Goal: Information Seeking & Learning: Check status

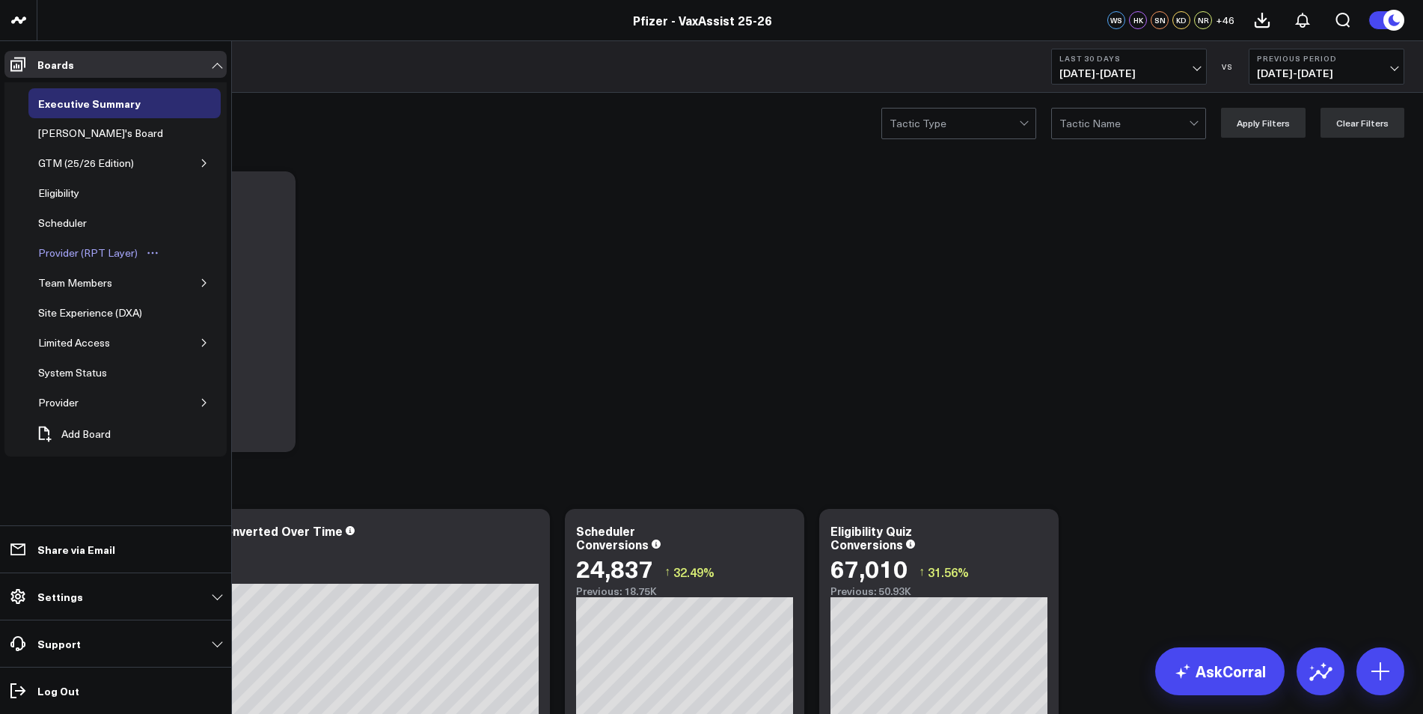
click at [71, 247] on div "Provider (RPT Layer)" at bounding box center [87, 253] width 107 height 18
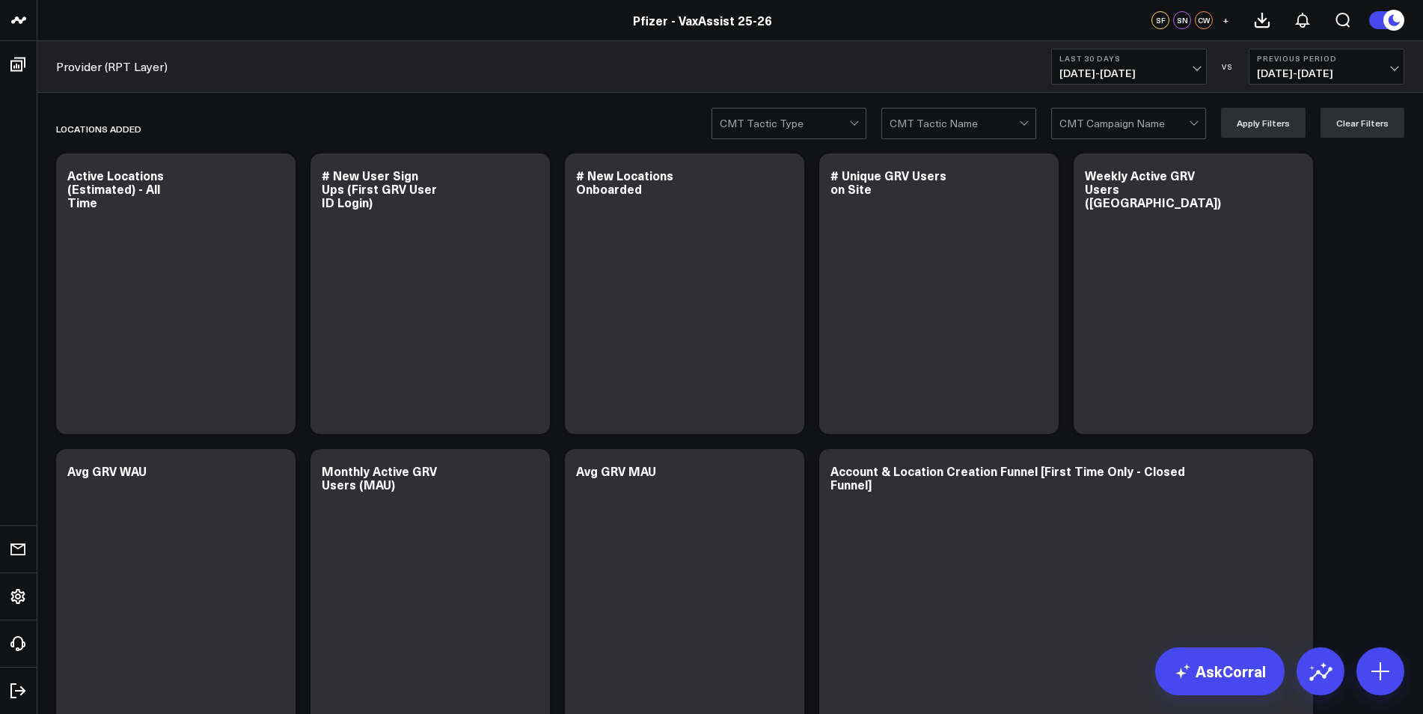
click at [930, 67] on span "[DATE] - [DATE]" at bounding box center [1128, 73] width 139 height 12
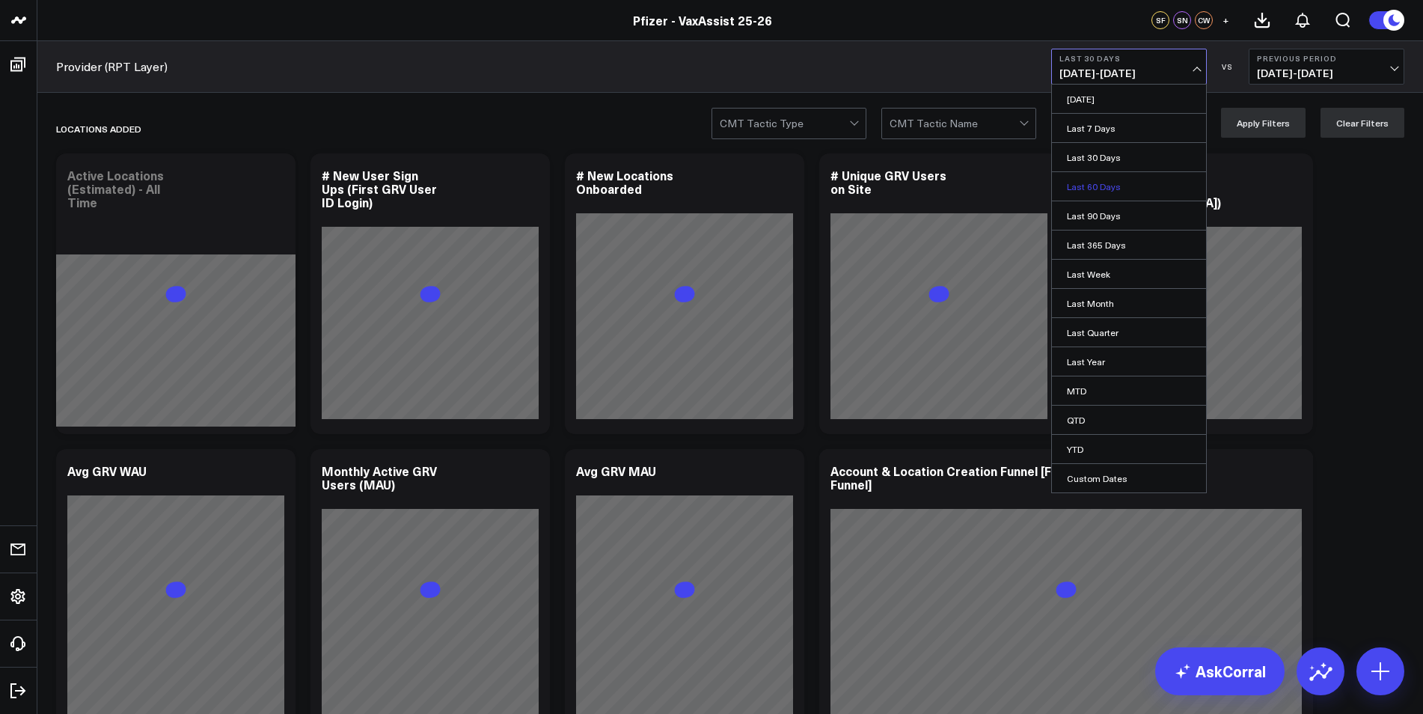
click at [930, 191] on link "Last 60 Days" at bounding box center [1129, 186] width 154 height 28
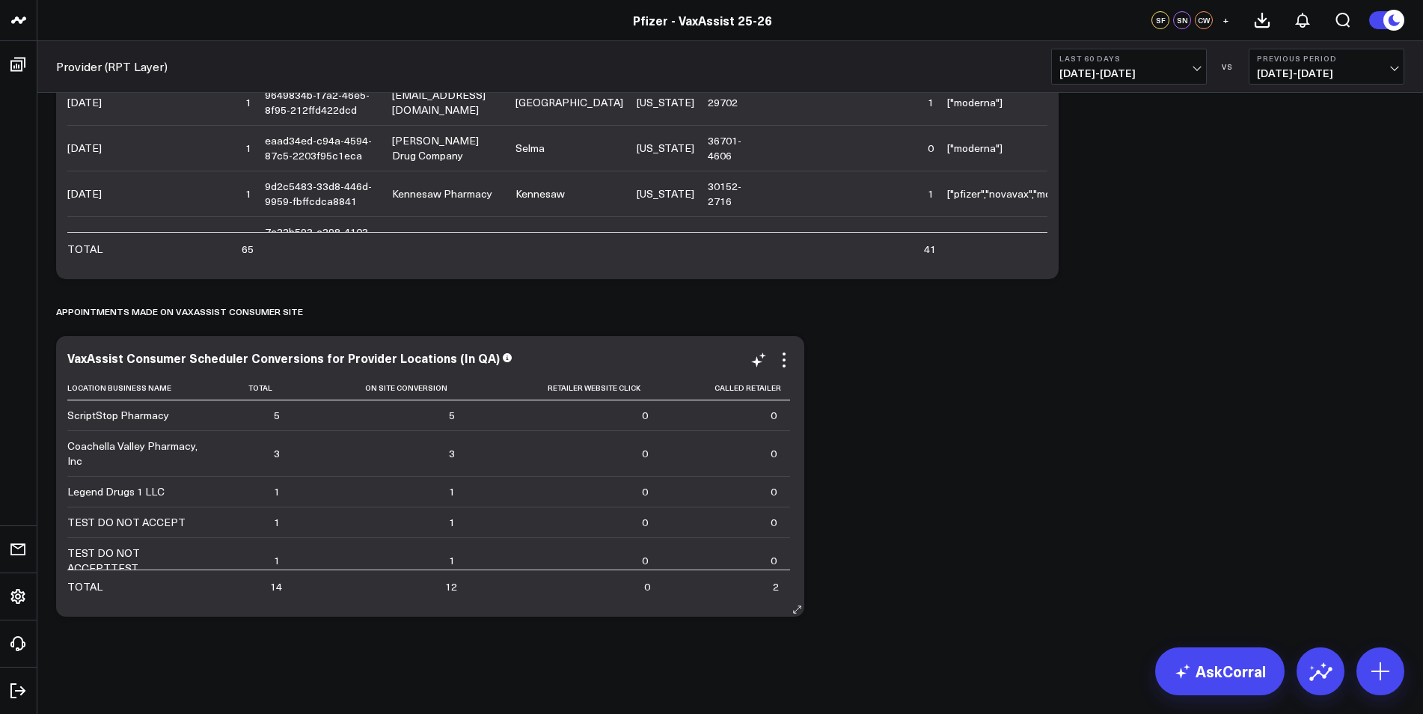
scroll to position [1628, 0]
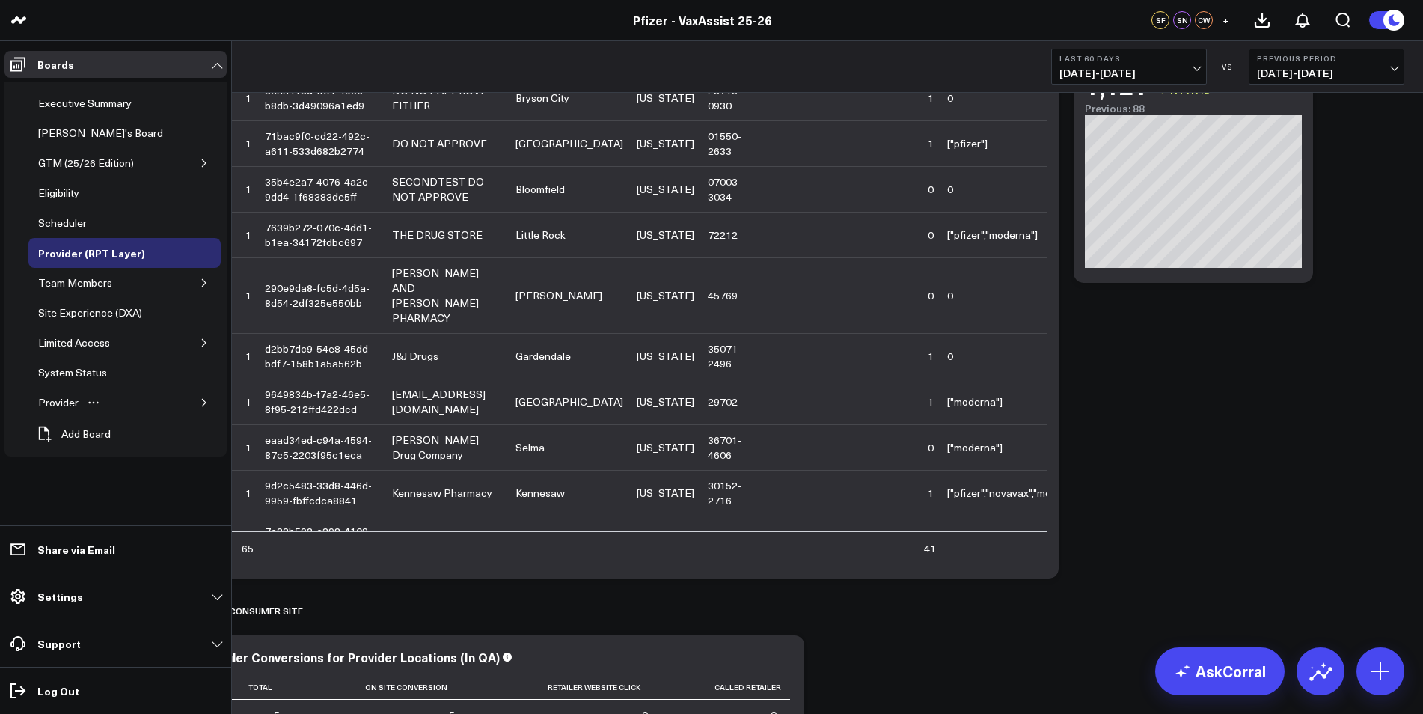
drag, startPoint x: 205, startPoint y: 402, endPoint x: 188, endPoint y: 417, distance: 22.3
click at [205, 402] on icon "button" at bounding box center [204, 402] width 9 height 9
click at [102, 440] on div "Provider Emails" at bounding box center [86, 432] width 81 height 18
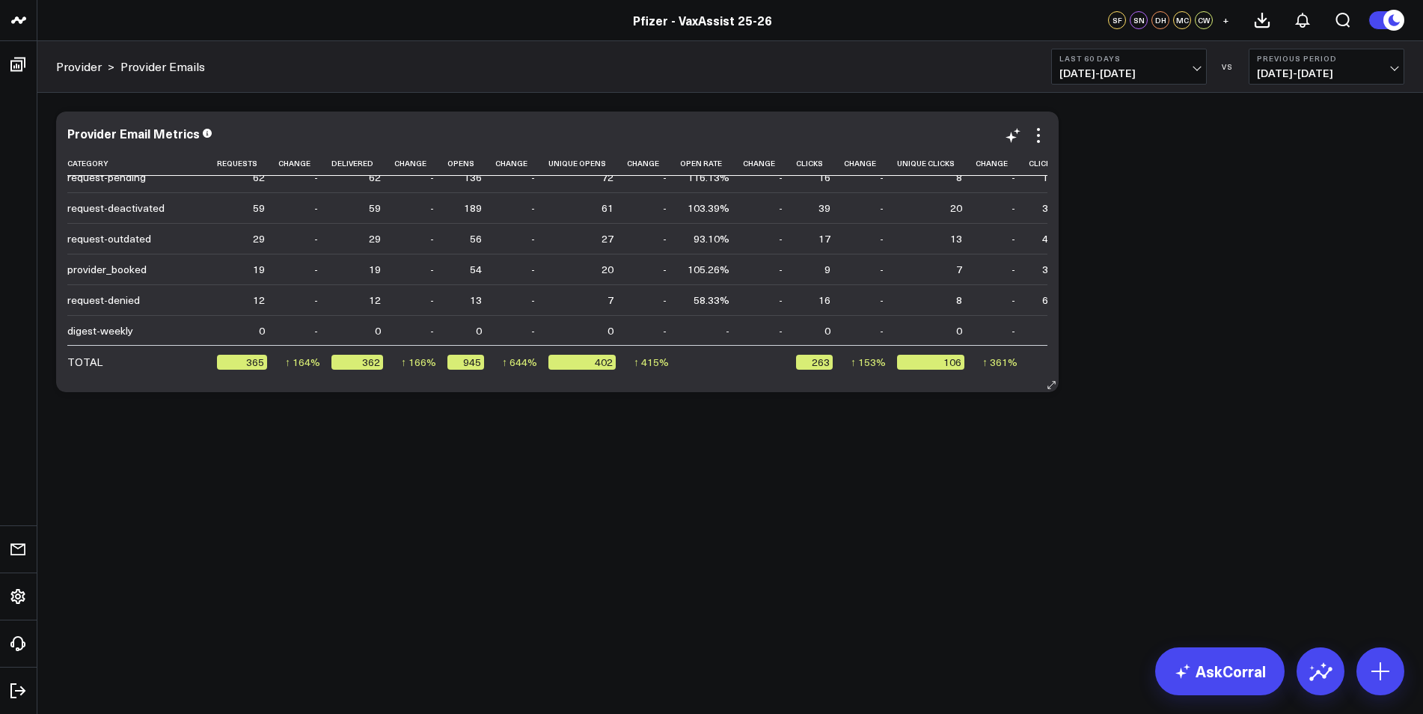
scroll to position [114, 0]
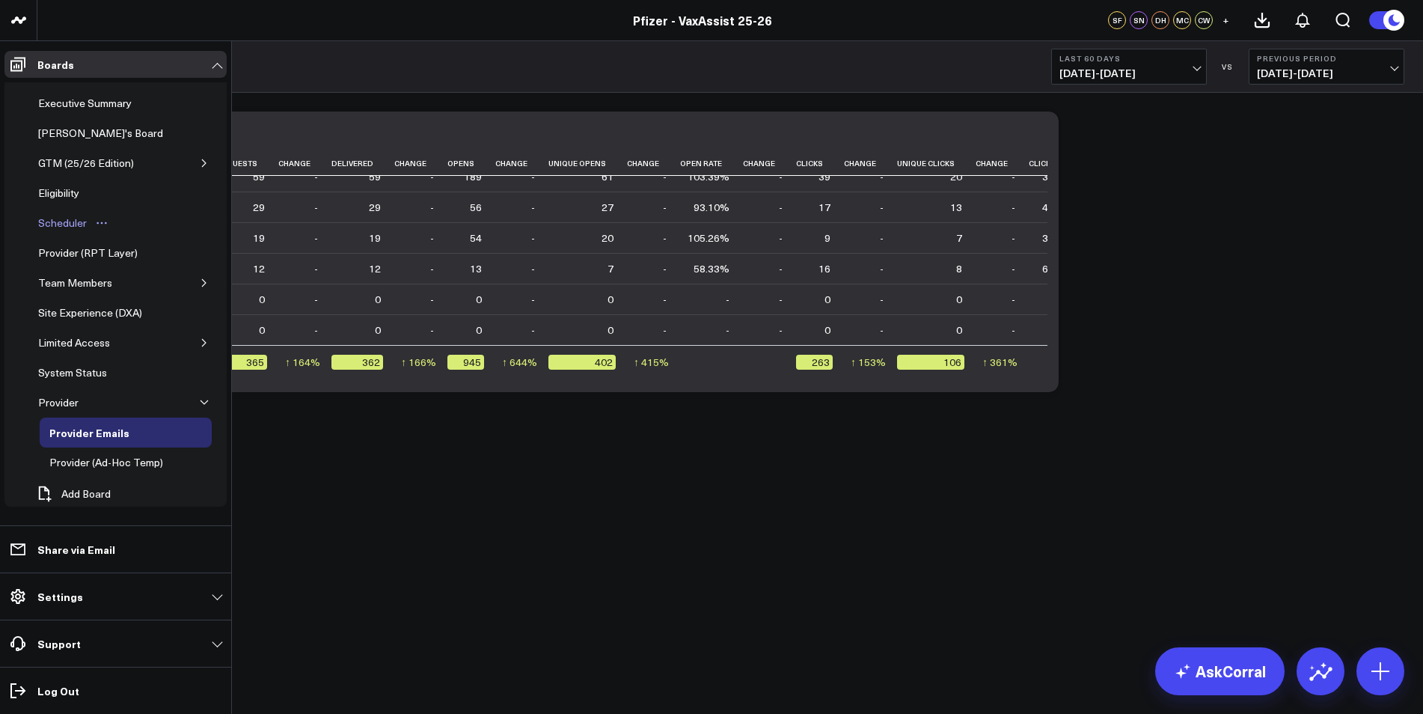
click at [72, 225] on div "Scheduler" at bounding box center [62, 223] width 56 height 18
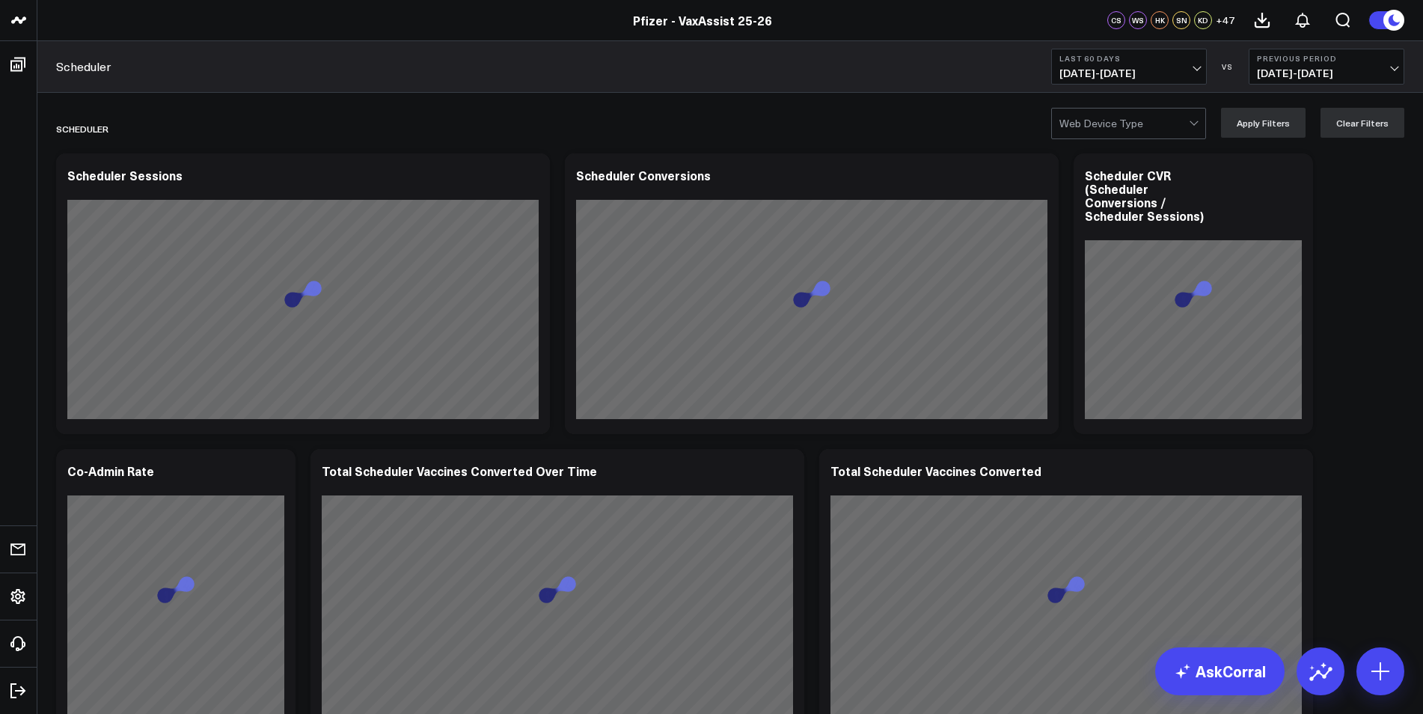
click at [930, 58] on b "Last 60 Days" at bounding box center [1128, 58] width 139 height 9
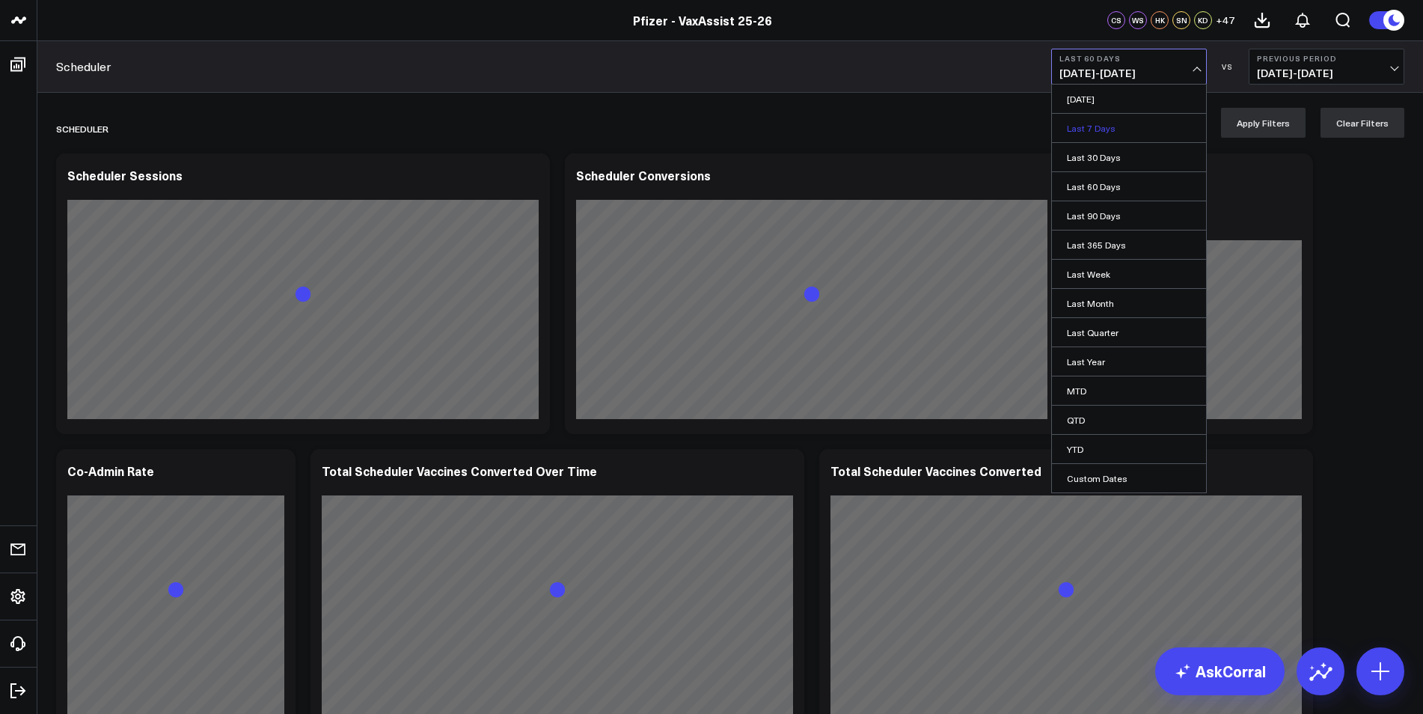
click at [930, 129] on link "Last 7 Days" at bounding box center [1129, 128] width 154 height 28
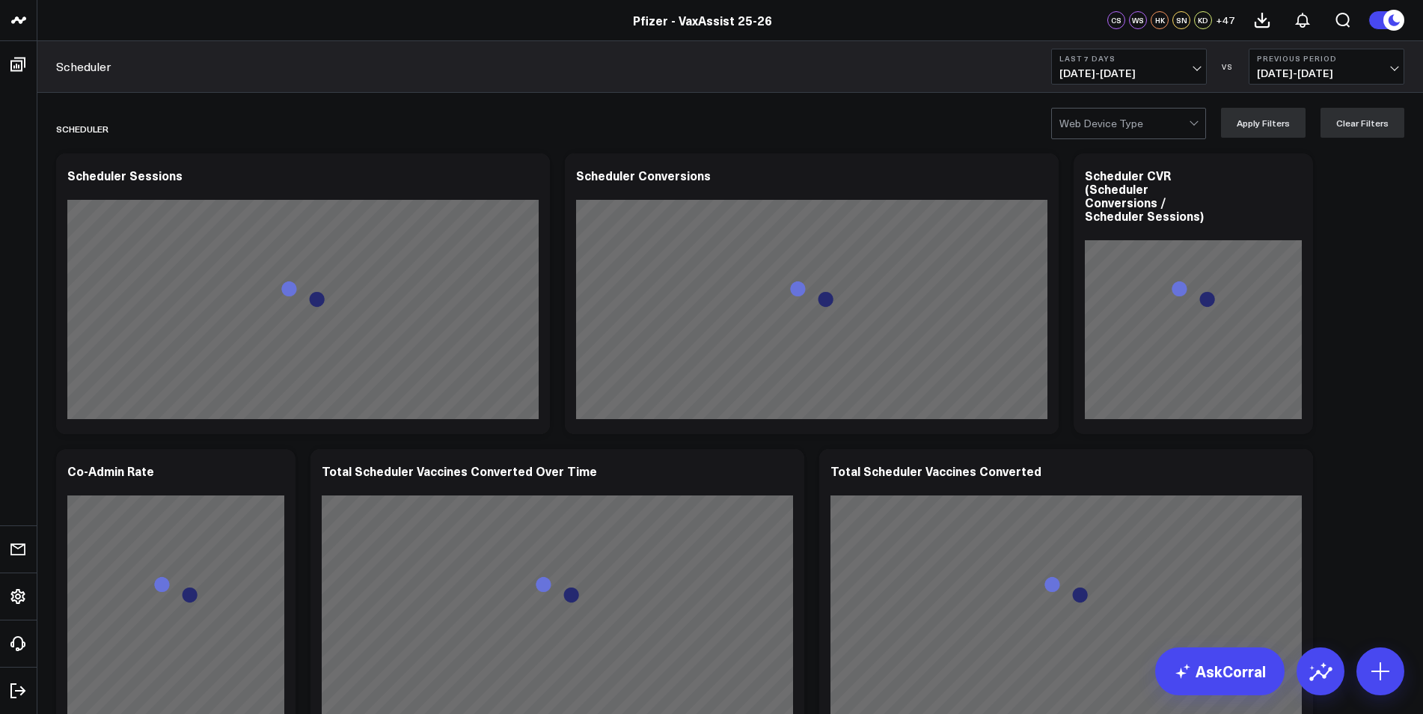
click at [930, 68] on span "[DATE] - [DATE]" at bounding box center [1128, 73] width 139 height 12
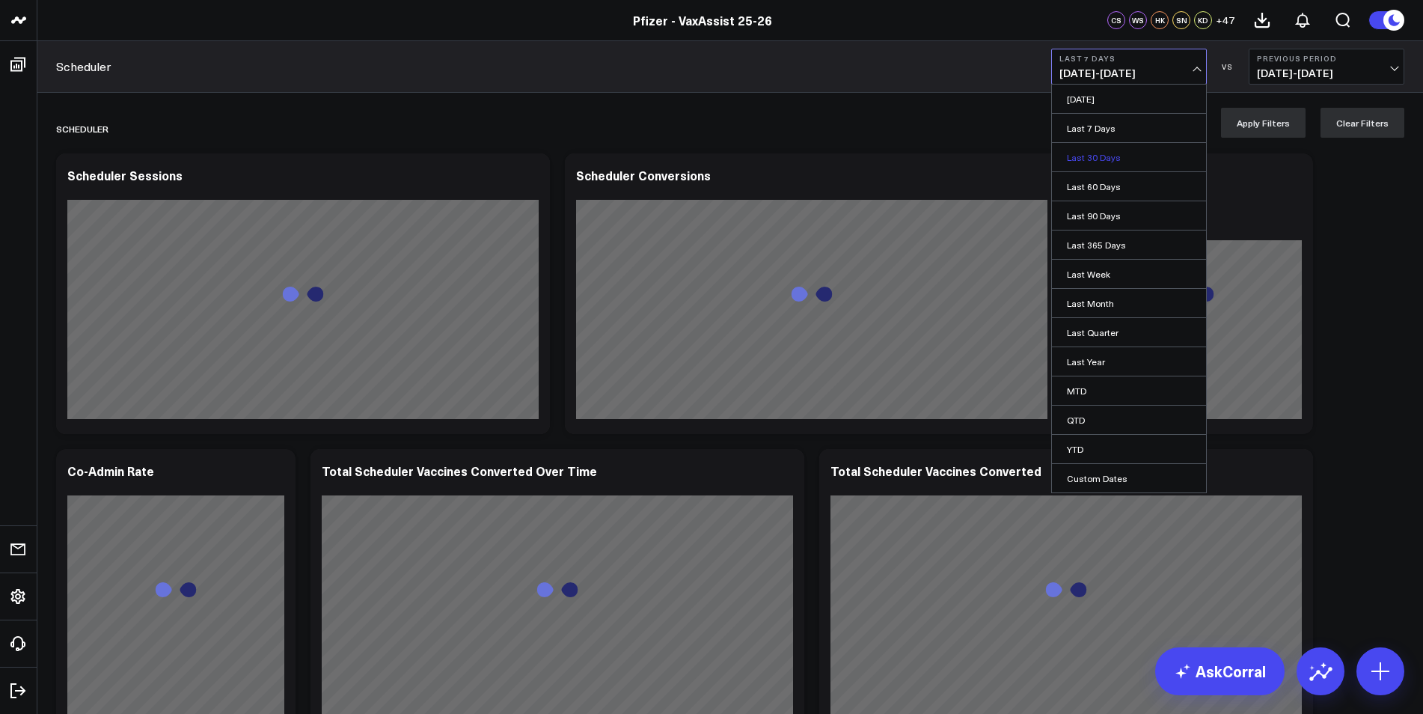
click at [930, 149] on link "Last 30 Days" at bounding box center [1129, 157] width 154 height 28
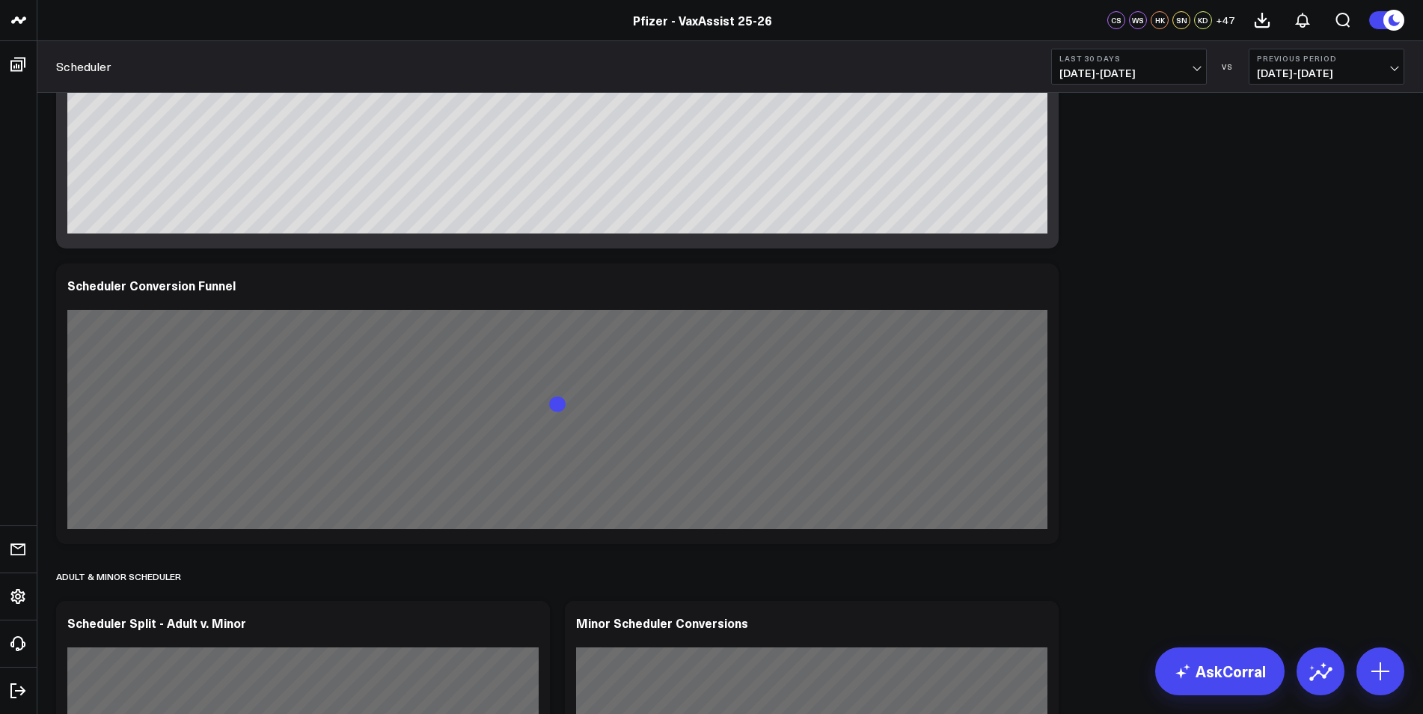
scroll to position [1197, 0]
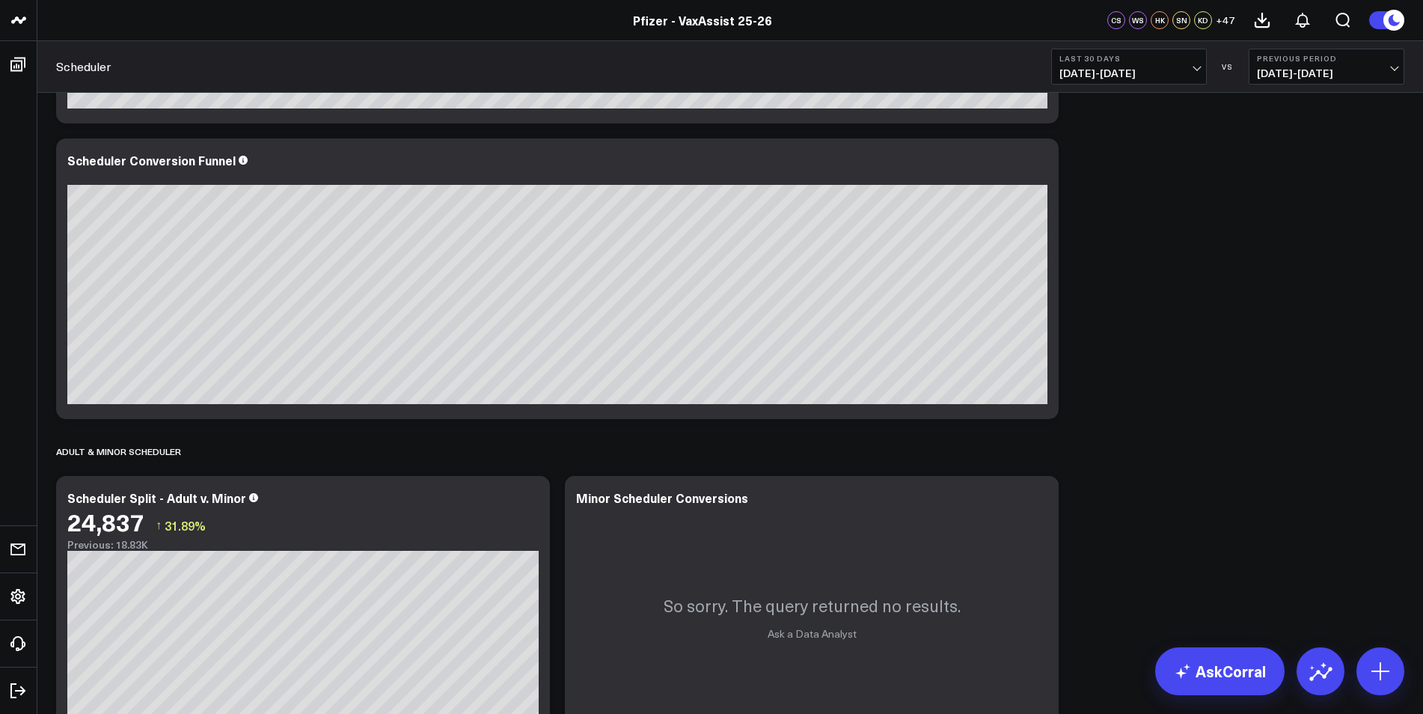
click at [930, 74] on span "[DATE] - [DATE]" at bounding box center [1128, 73] width 139 height 12
click at [930, 129] on link "Last 7 Days" at bounding box center [1129, 128] width 154 height 28
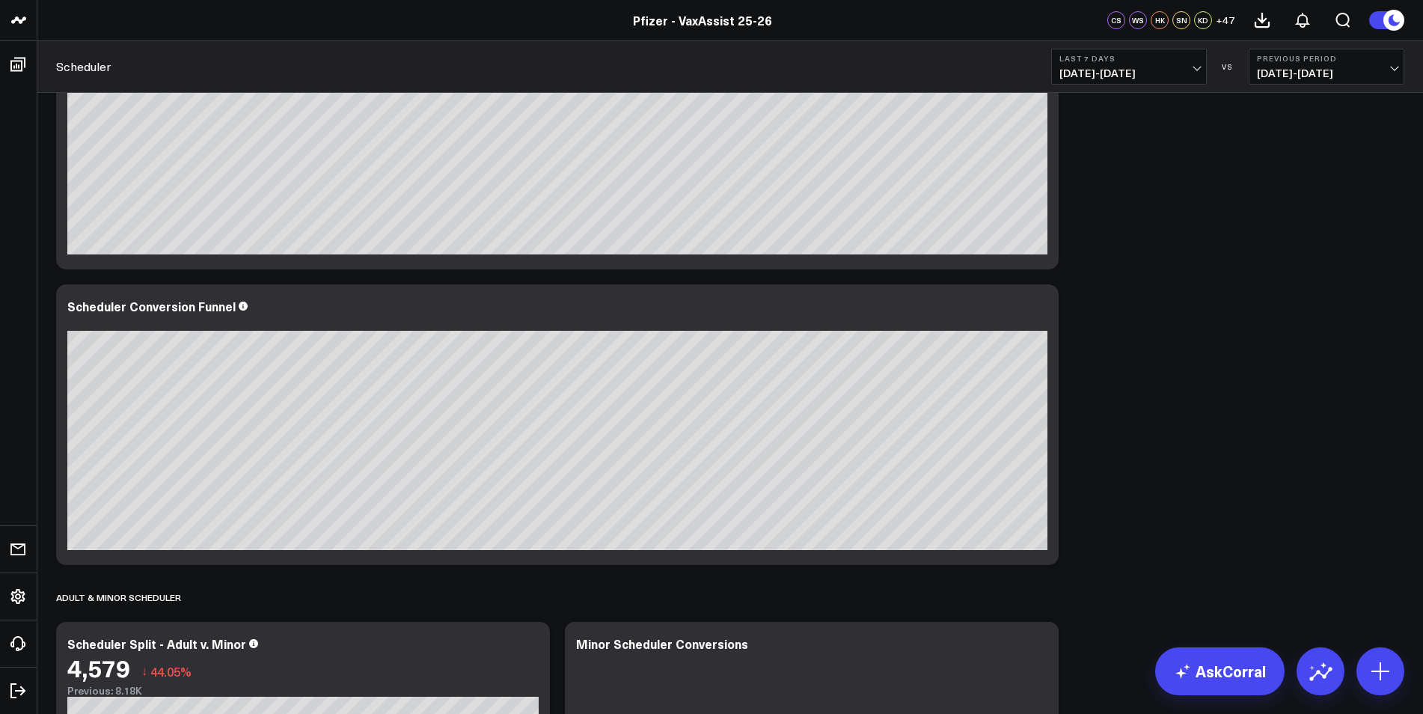
scroll to position [1047, 0]
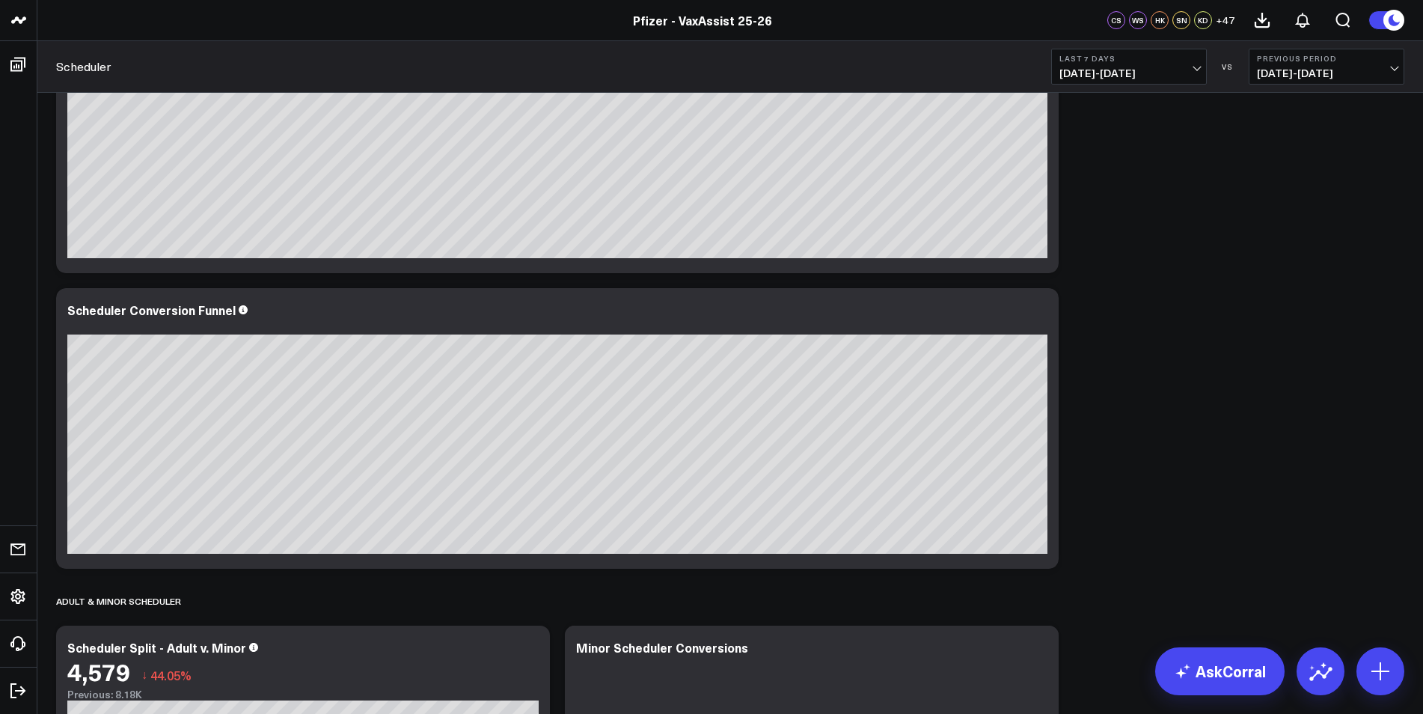
click at [930, 80] on button "Last 7 Days [DATE] - [DATE]" at bounding box center [1129, 67] width 156 height 36
click at [930, 471] on link "Custom Dates" at bounding box center [1129, 478] width 154 height 28
select select "9"
select select "2025"
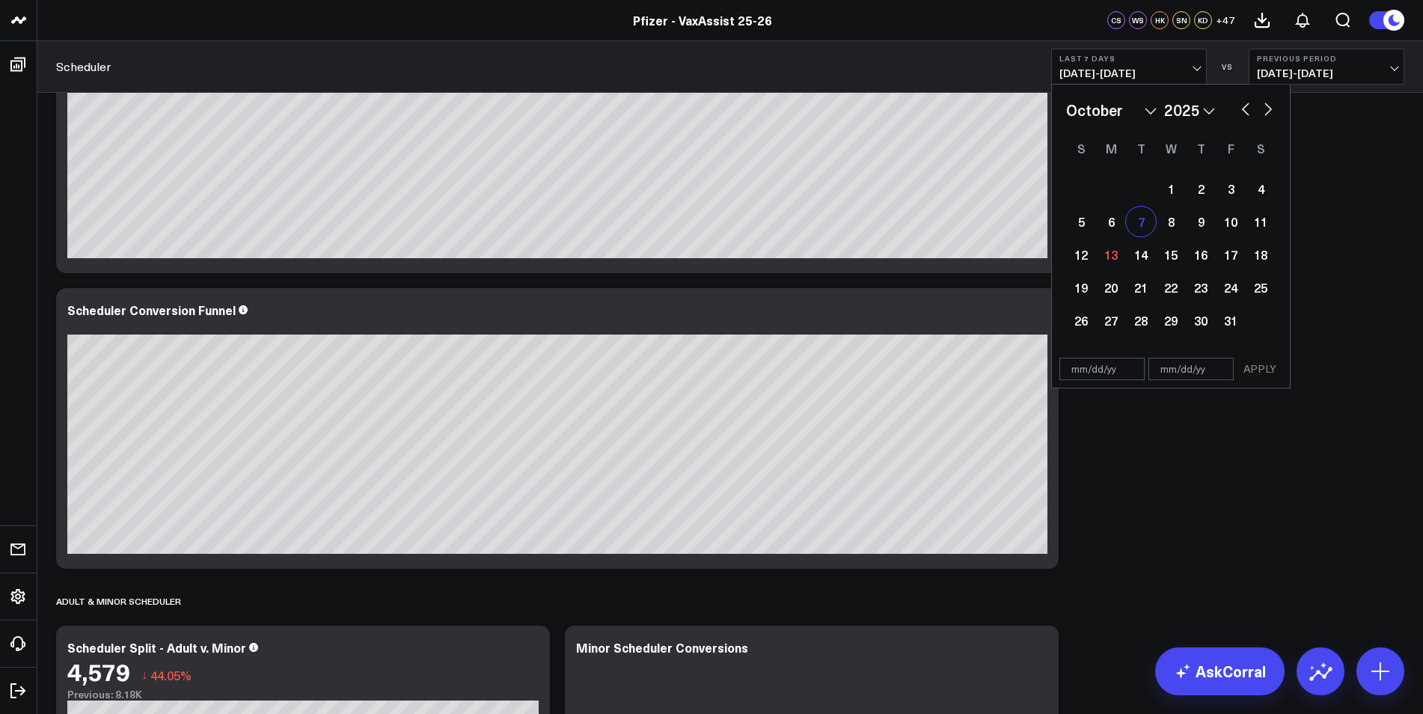
click at [930, 216] on div "7" at bounding box center [1141, 221] width 30 height 30
type input "[DATE]"
select select "9"
select select "2025"
click at [930, 225] on div "10" at bounding box center [1230, 221] width 30 height 30
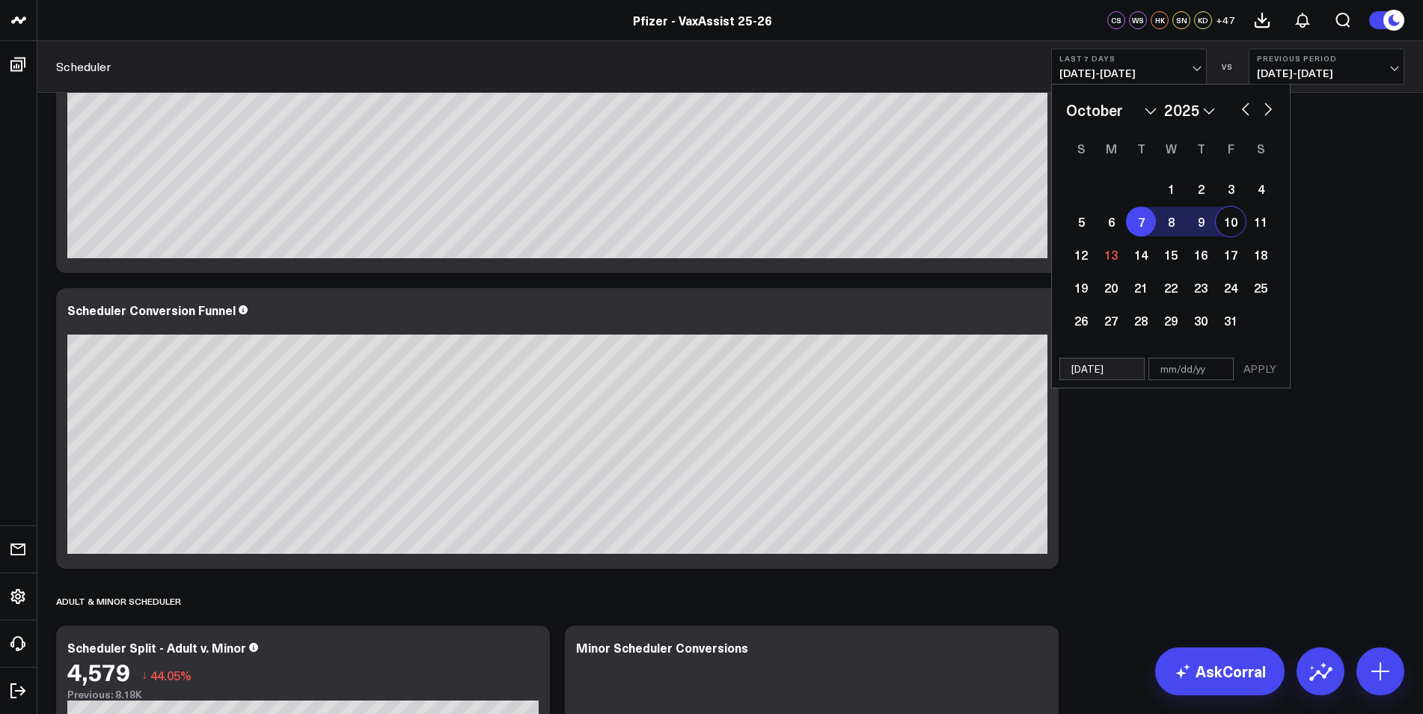
type input "[DATE]"
select select "9"
select select "2025"
click at [930, 367] on button "APPLY" at bounding box center [1259, 369] width 45 height 22
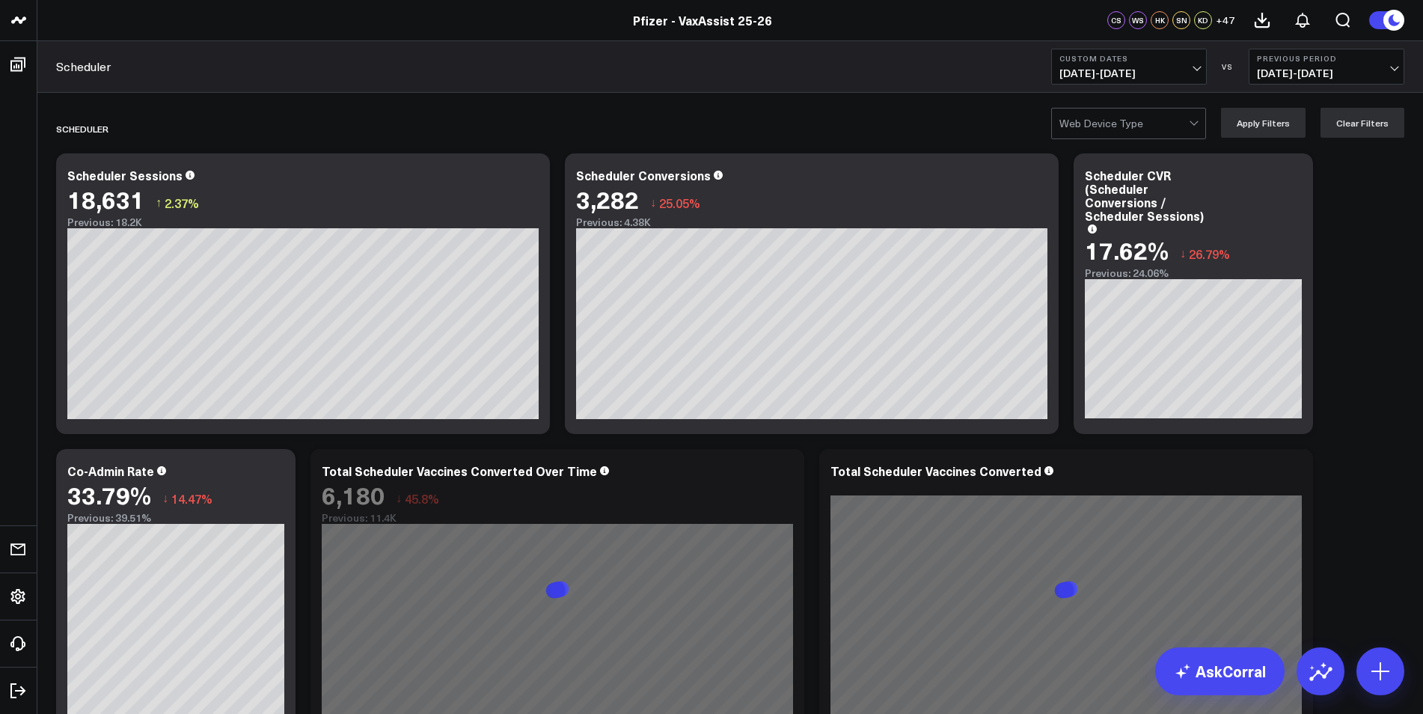
click at [930, 77] on span "[DATE] - [DATE]" at bounding box center [1128, 73] width 139 height 12
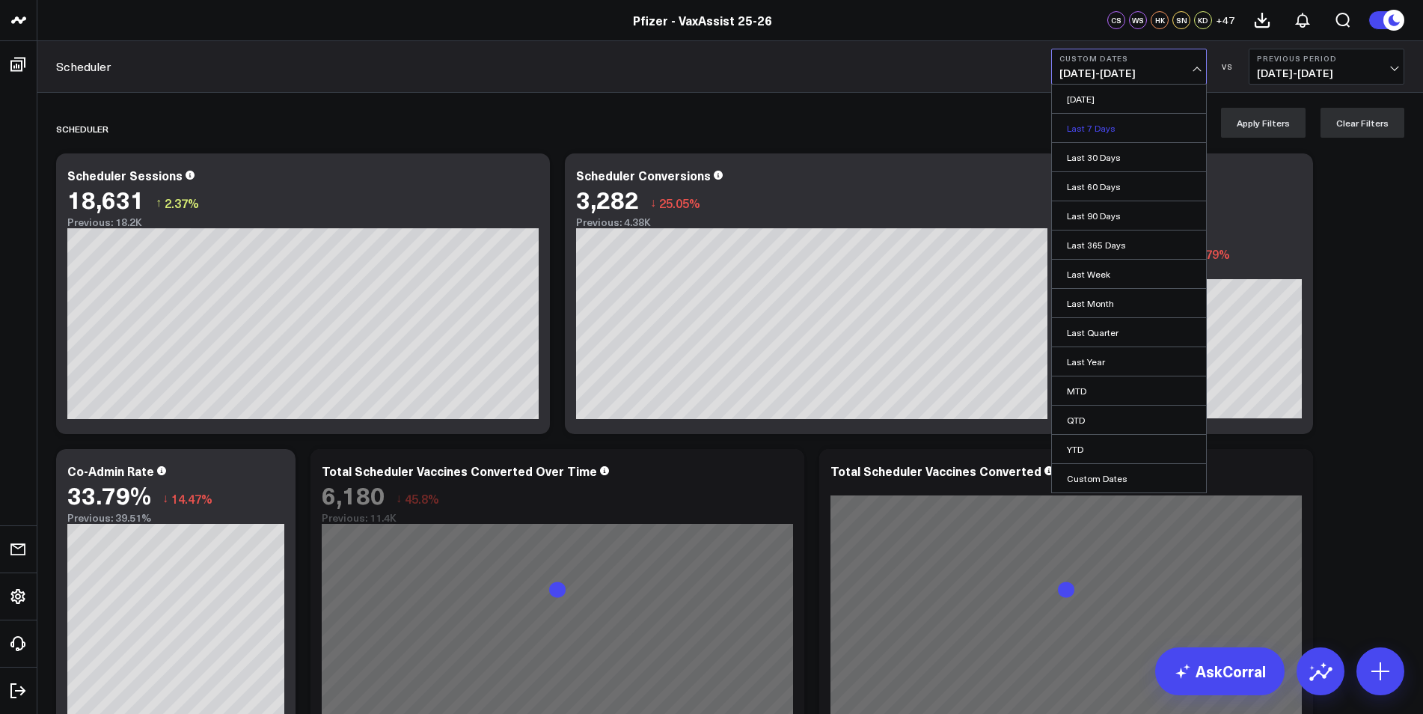
click at [930, 125] on link "Last 7 Days" at bounding box center [1129, 128] width 154 height 28
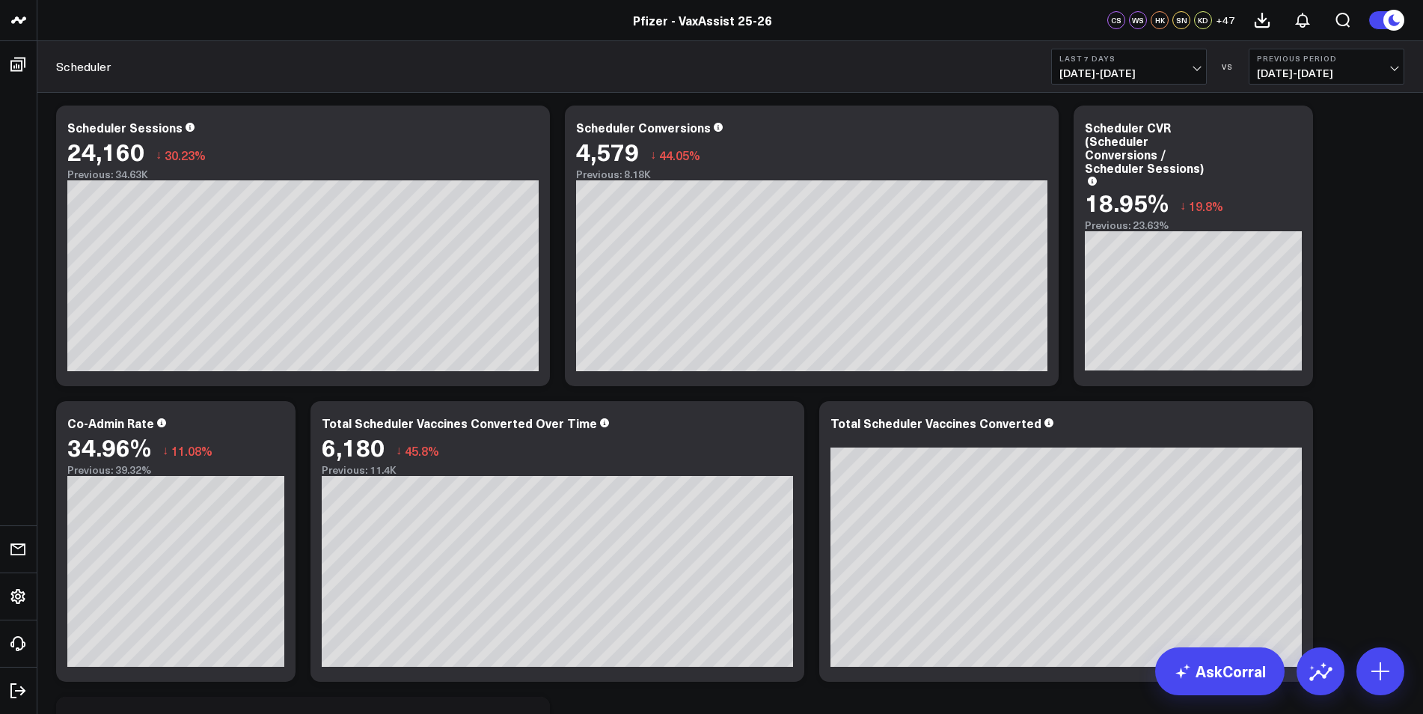
scroll to position [150, 0]
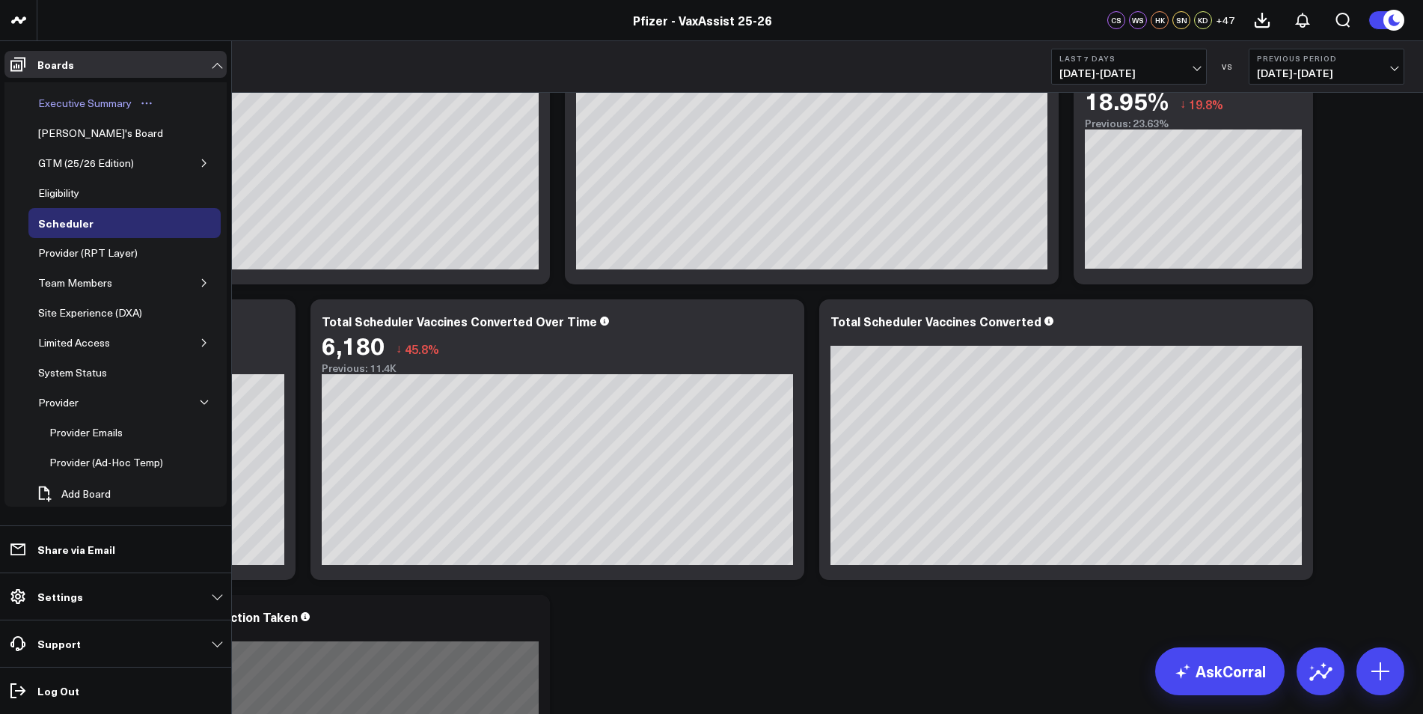
click at [51, 95] on div "Executive Summary" at bounding box center [84, 103] width 101 height 18
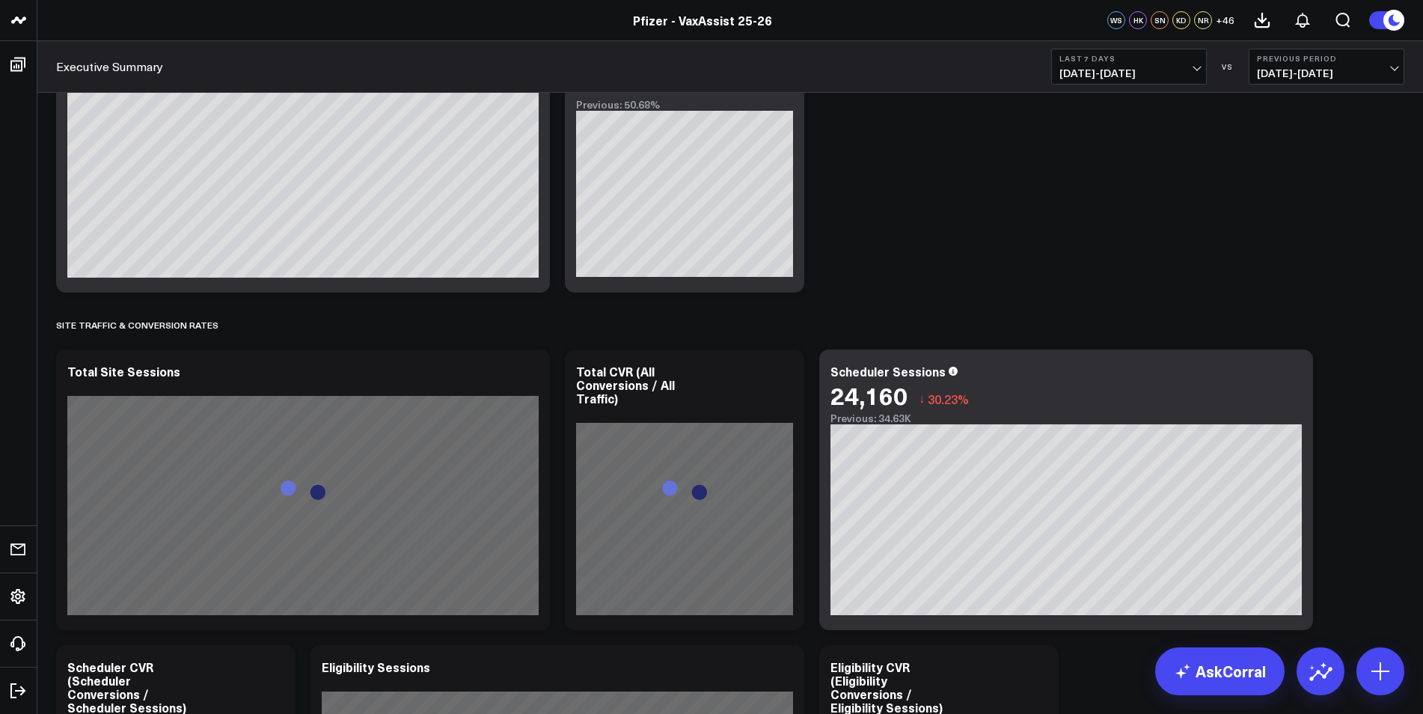
scroll to position [1945, 0]
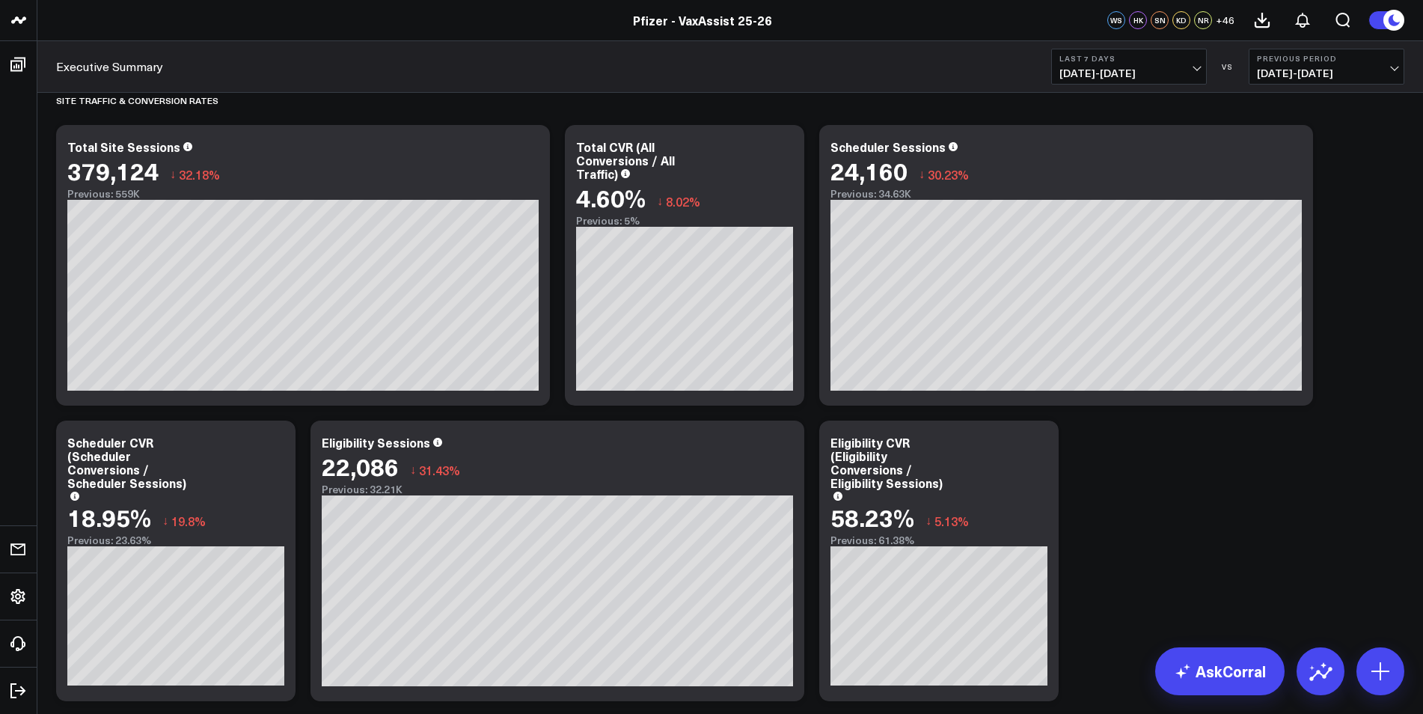
click at [930, 71] on span "[DATE] - [DATE]" at bounding box center [1128, 73] width 139 height 12
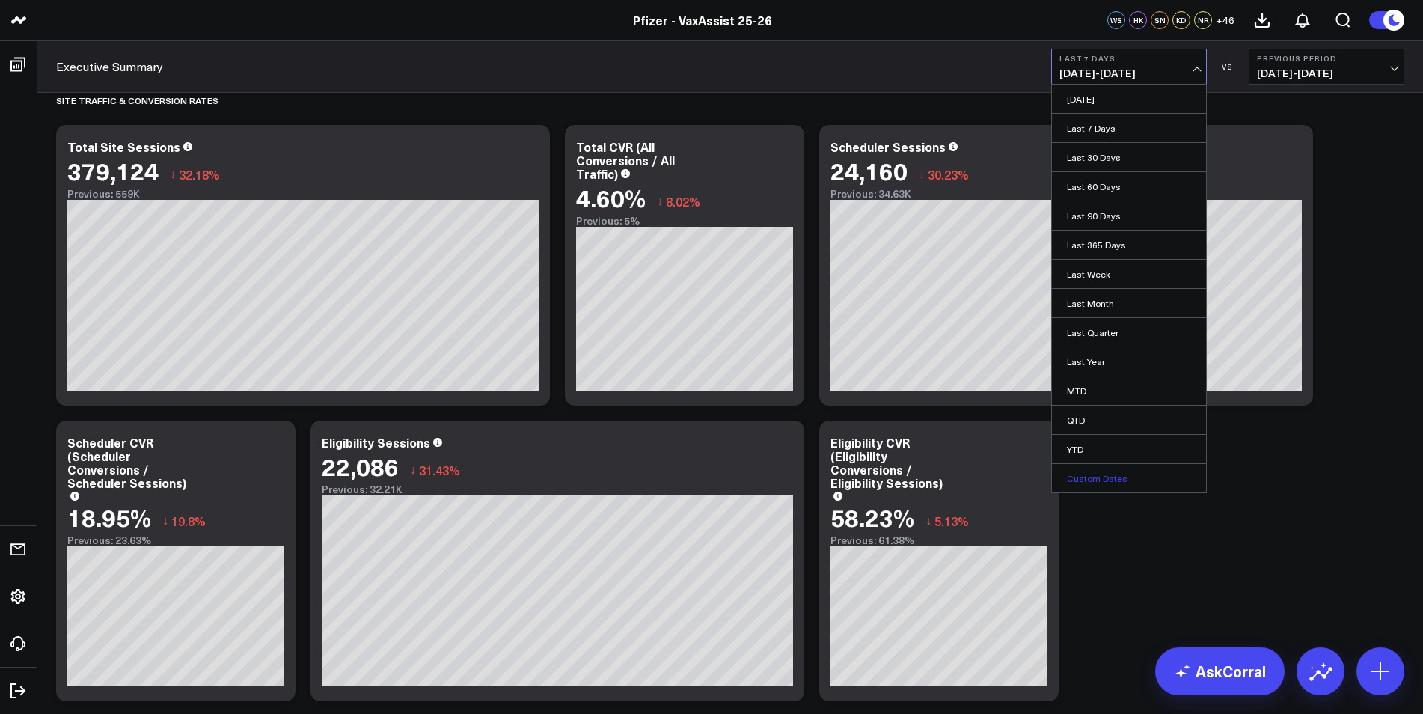
click at [930, 470] on link "Custom Dates" at bounding box center [1129, 478] width 154 height 28
select select "9"
select select "2025"
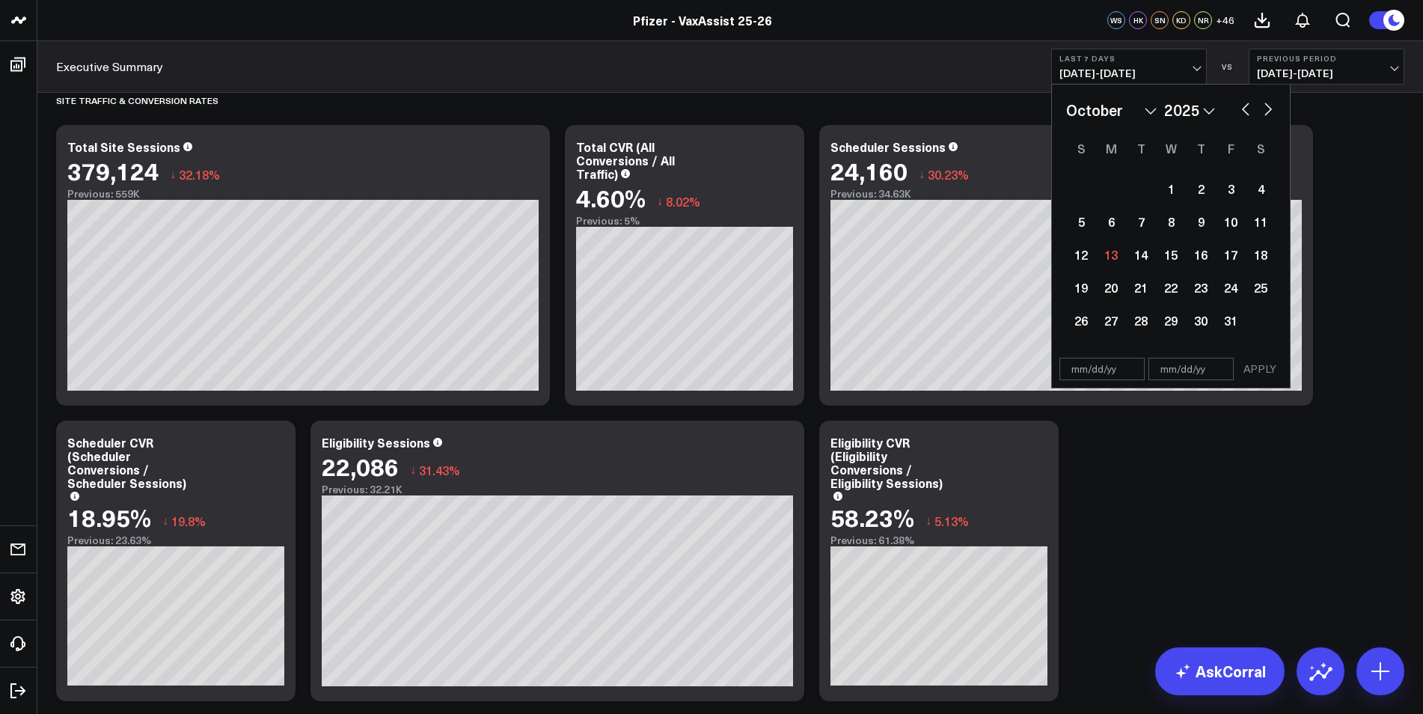
click at [930, 108] on button "button" at bounding box center [1245, 108] width 15 height 18
select select "8"
select select "2025"
click at [930, 191] on div "1" at bounding box center [1111, 189] width 30 height 30
type input "[DATE]"
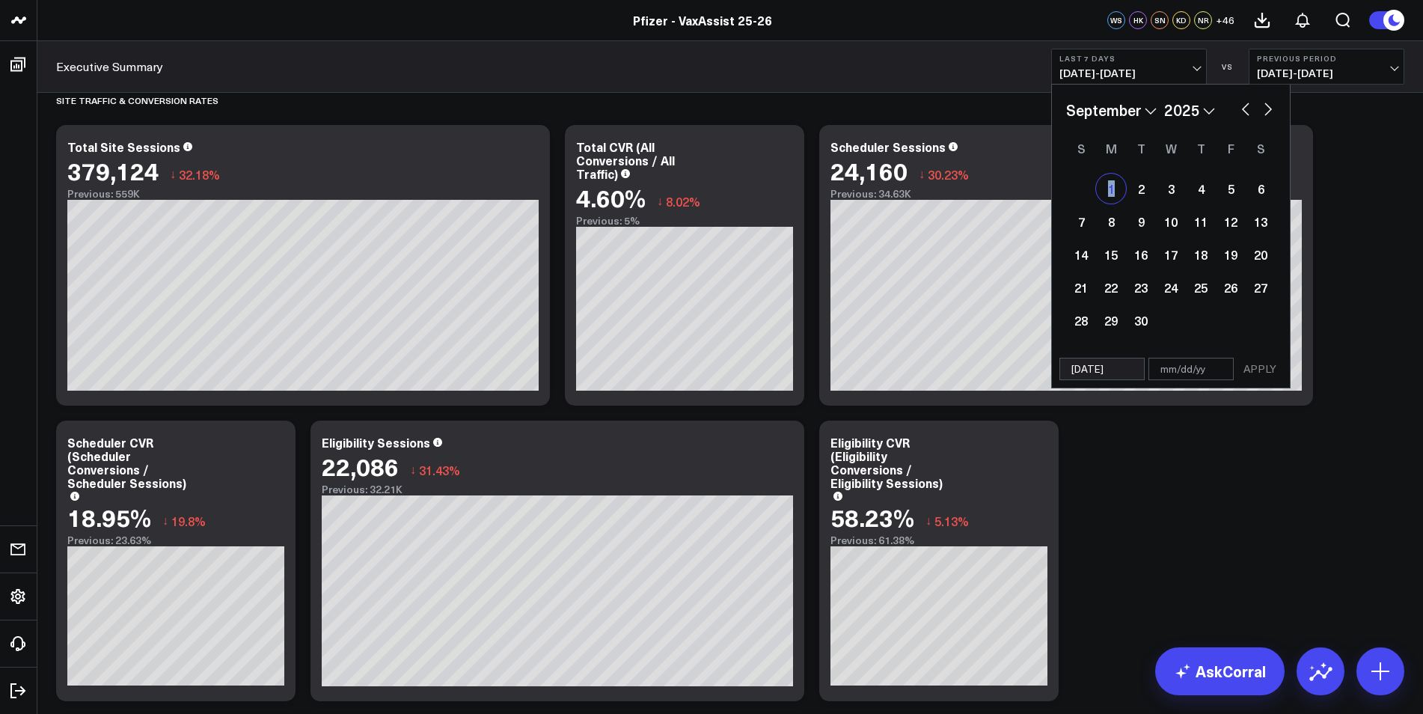
select select "8"
select select "2025"
click at [930, 109] on button "button" at bounding box center [1267, 108] width 15 height 18
select select "9"
select select "2025"
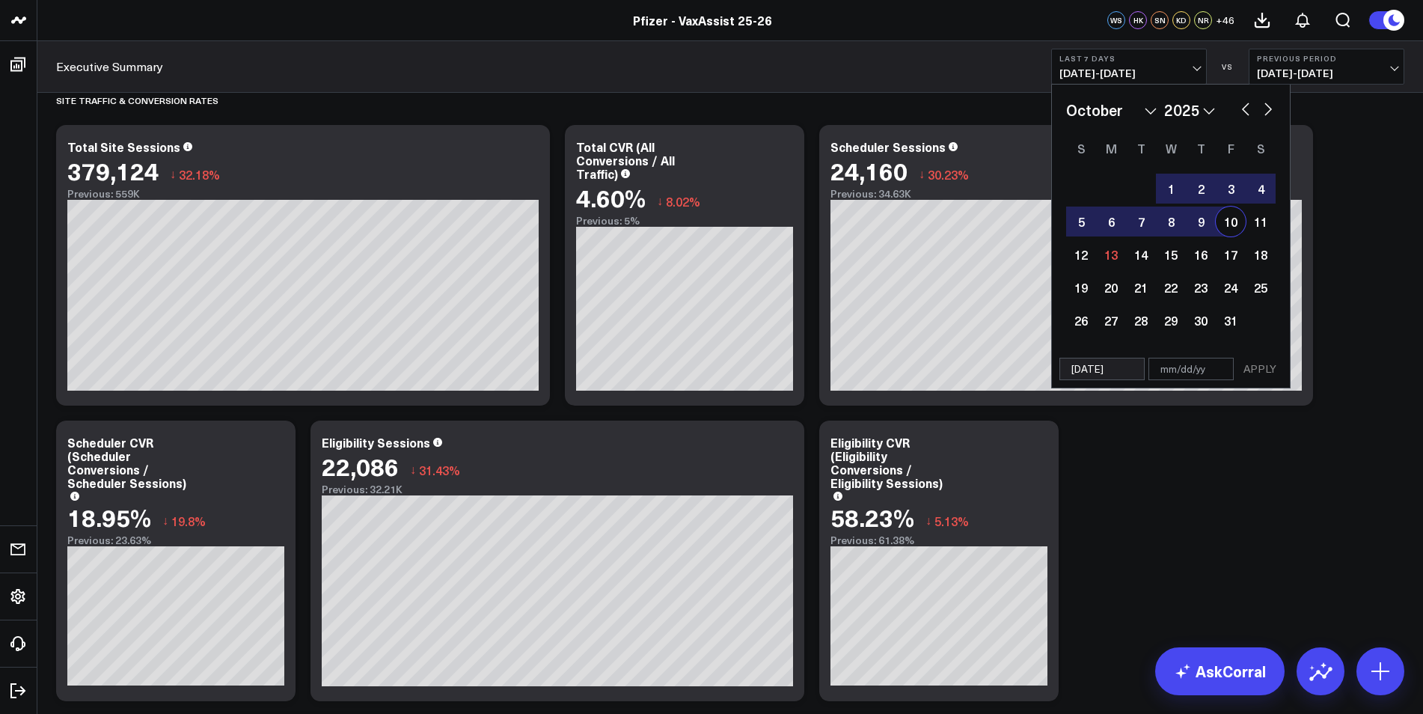
click at [930, 223] on div "10" at bounding box center [1230, 221] width 30 height 30
type input "[DATE]"
select select "9"
select select "2025"
click at [930, 370] on button "APPLY" at bounding box center [1259, 369] width 45 height 22
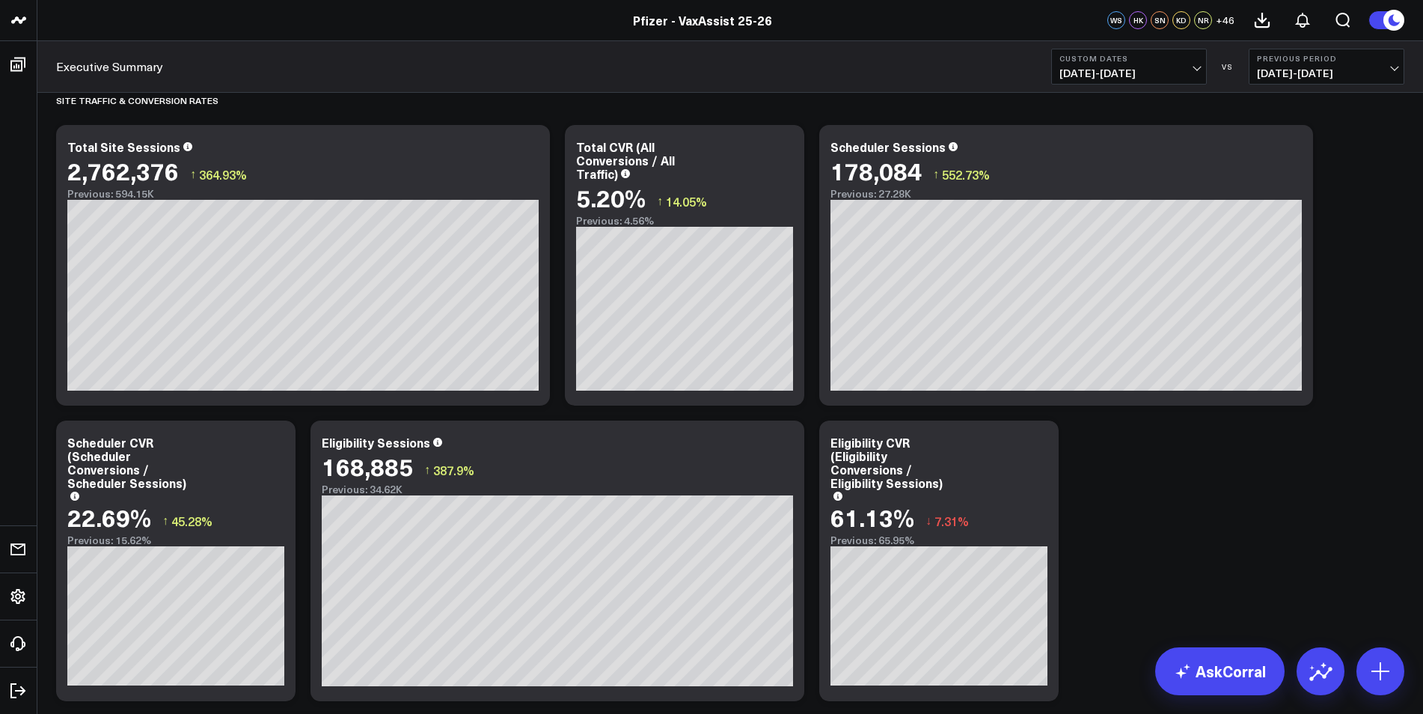
click at [930, 69] on span "[DATE] - [DATE]" at bounding box center [1326, 73] width 139 height 12
click at [930, 95] on link "Previous Period" at bounding box center [1326, 99] width 154 height 28
click at [930, 56] on b "Previous Period" at bounding box center [1326, 58] width 139 height 9
click at [930, 157] on link "YoY" at bounding box center [1326, 157] width 154 height 28
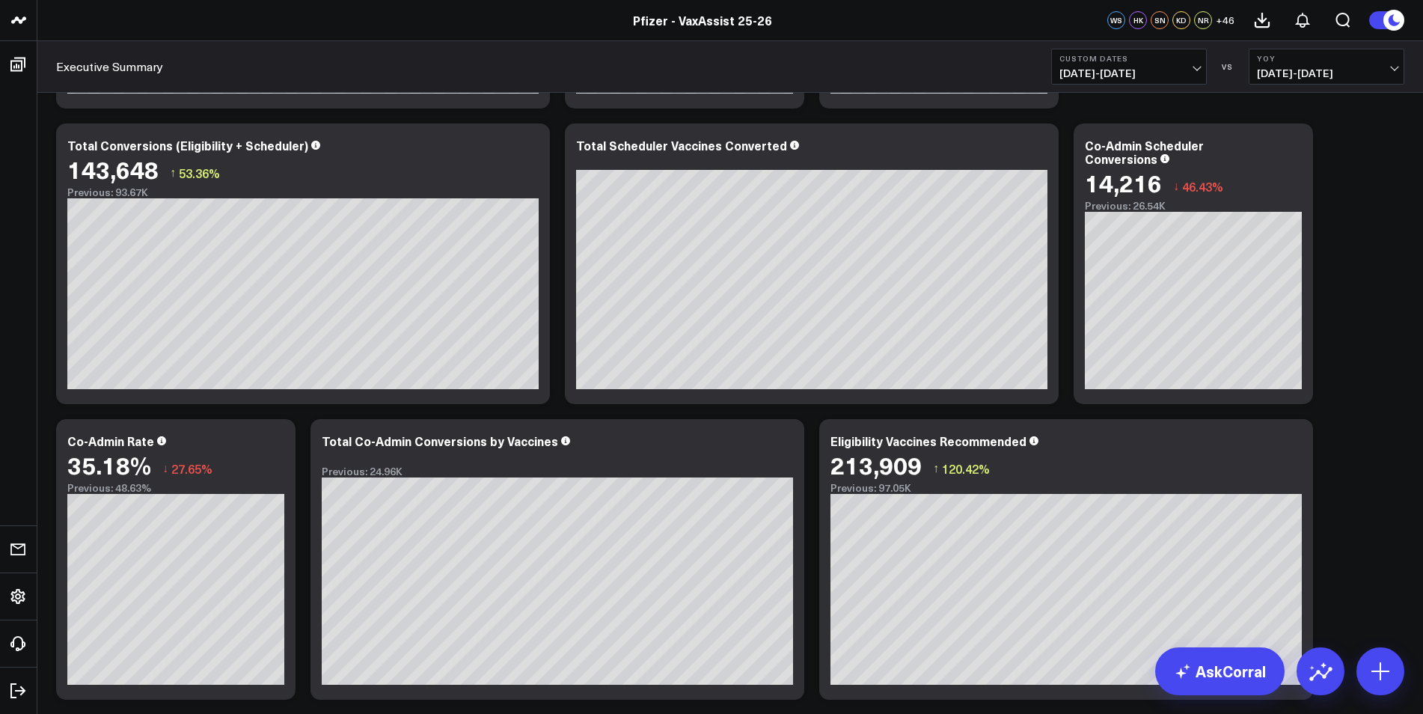
scroll to position [524, 0]
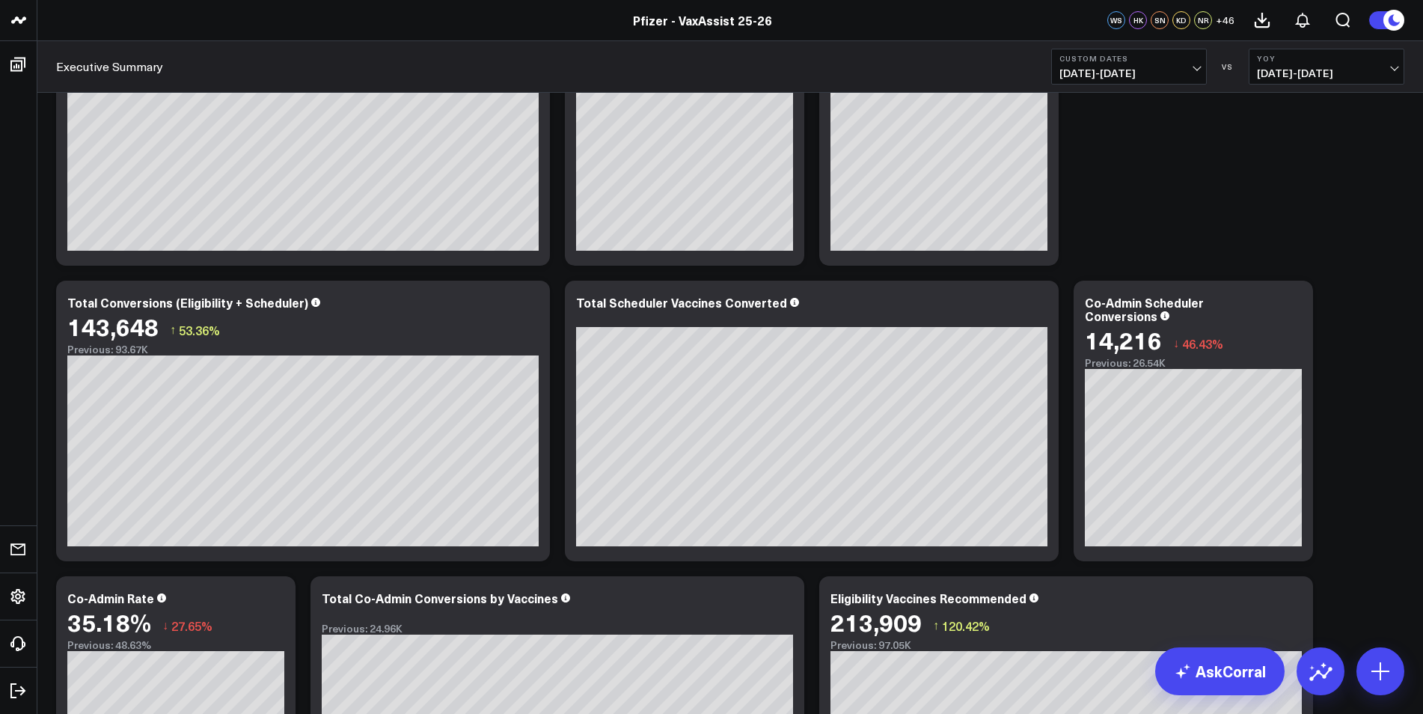
click at [930, 67] on span "[DATE] - [DATE]" at bounding box center [1128, 73] width 139 height 12
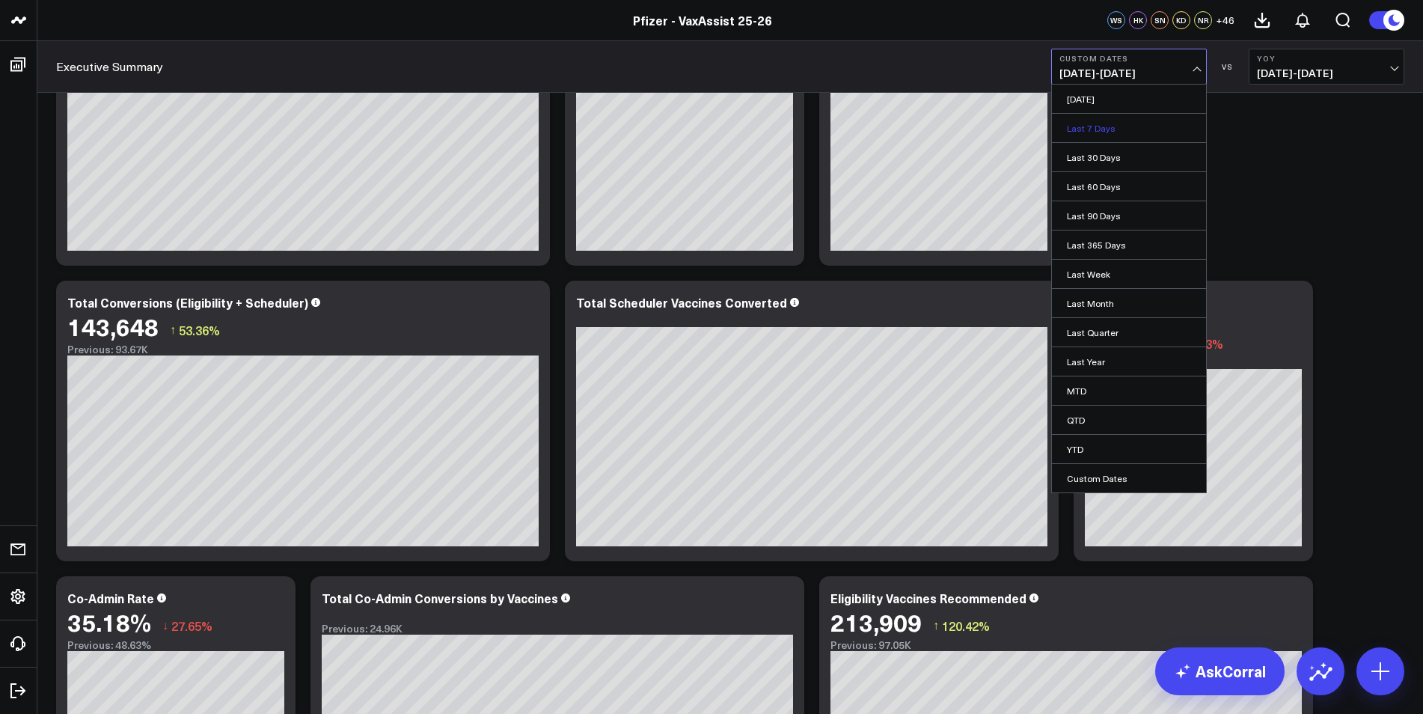
click at [930, 133] on link "Last 7 Days" at bounding box center [1129, 128] width 154 height 28
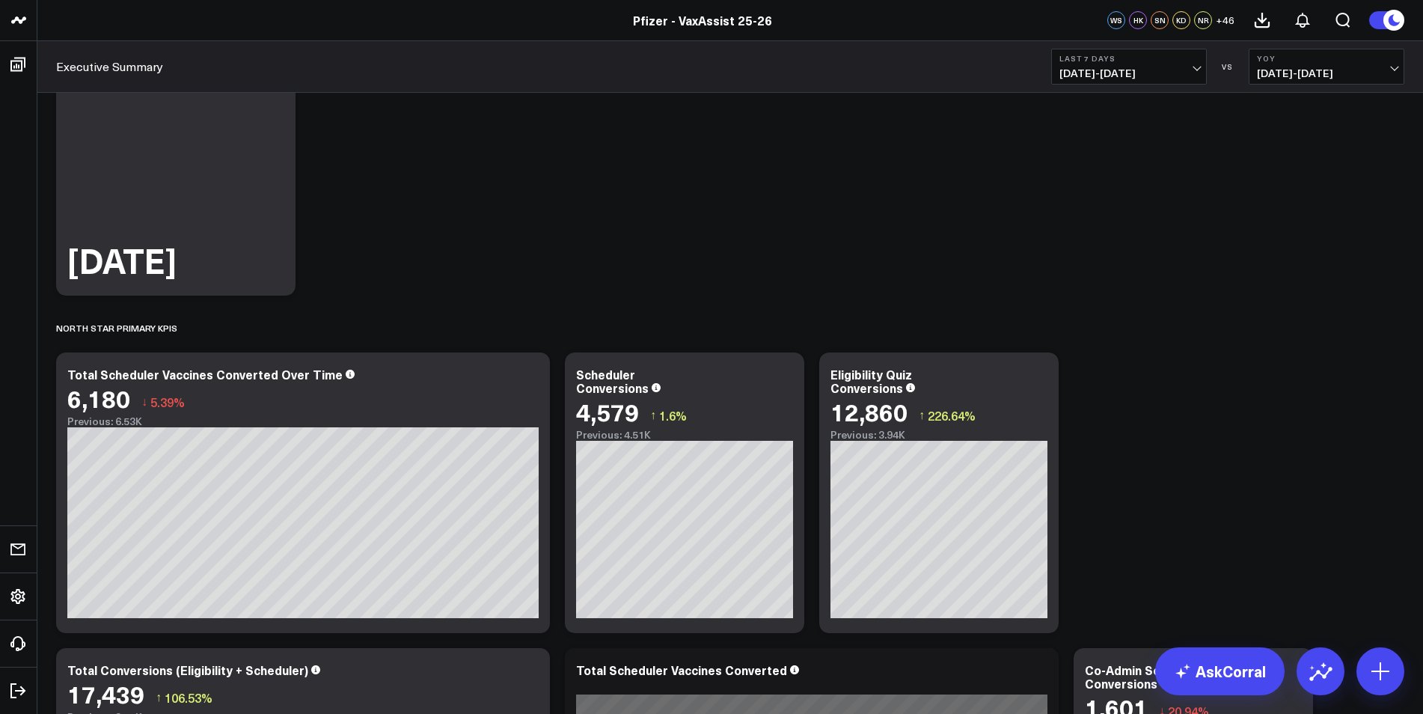
scroll to position [224, 0]
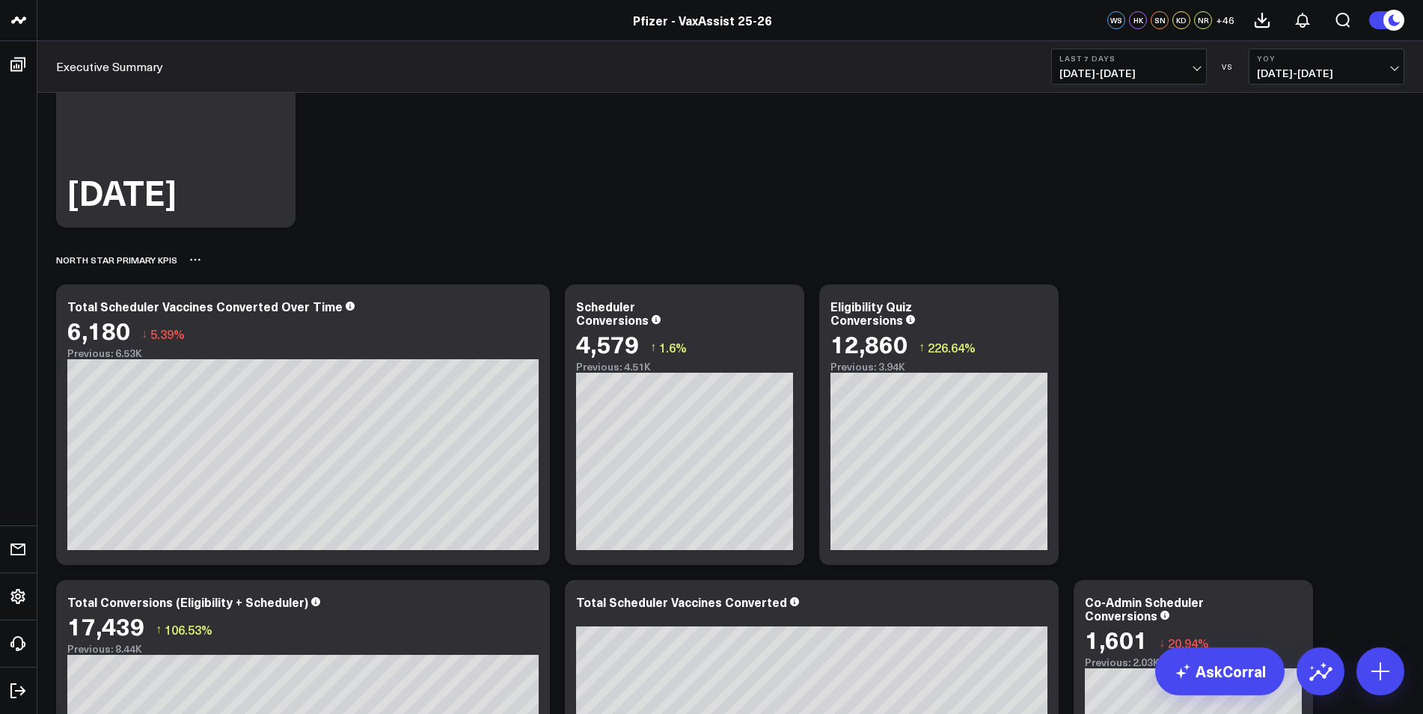
click at [930, 248] on div "North Star Primary KPIs" at bounding box center [730, 259] width 1348 height 34
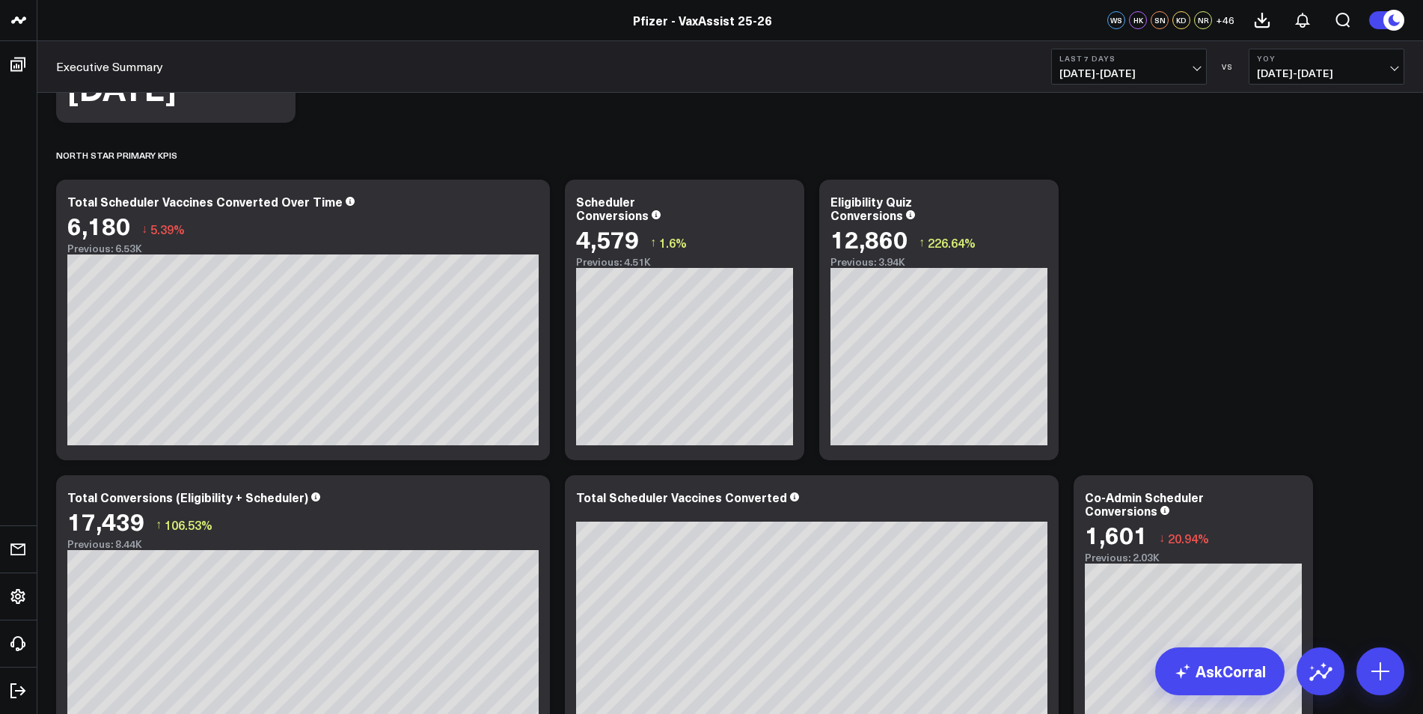
scroll to position [0, 0]
